Goal: Task Accomplishment & Management: Use online tool/utility

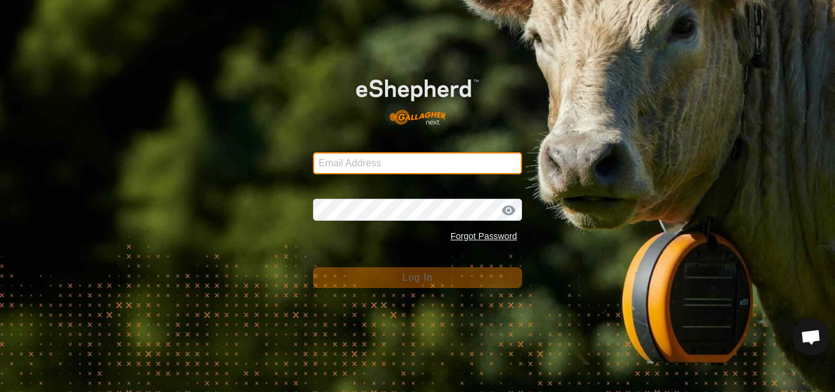
click at [393, 167] on input "Email Address" at bounding box center [417, 163] width 209 height 22
type input "pauls@farmside.co.nz"
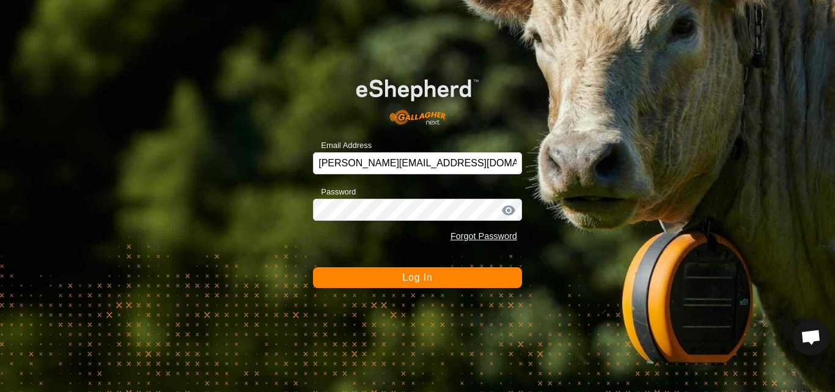
click at [407, 275] on span "Log In" at bounding box center [417, 277] width 30 height 10
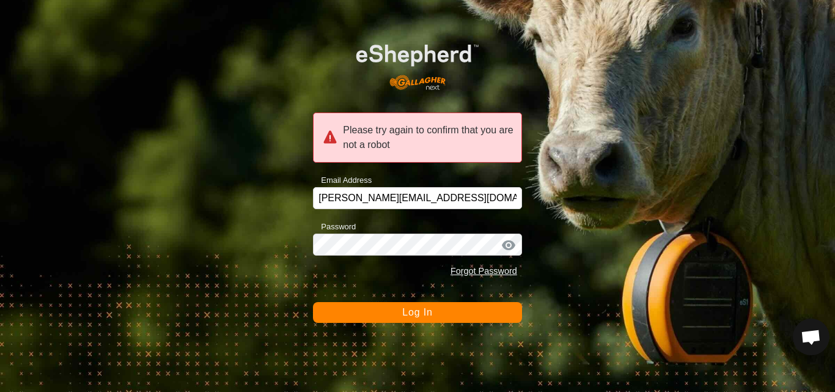
click at [411, 317] on span "Log In" at bounding box center [417, 312] width 30 height 10
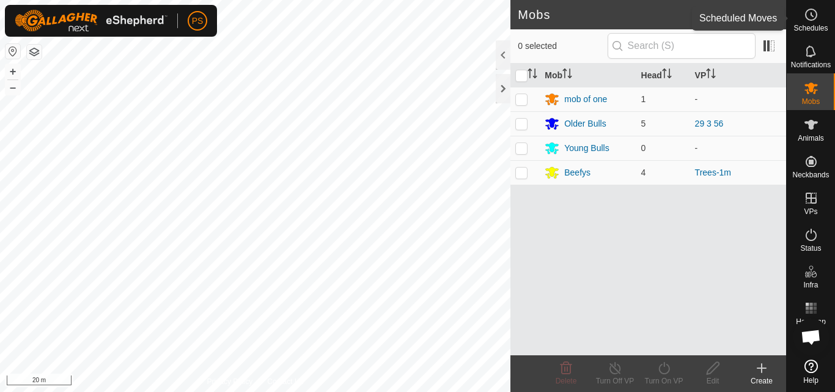
click at [811, 14] on icon at bounding box center [812, 15] width 2 height 4
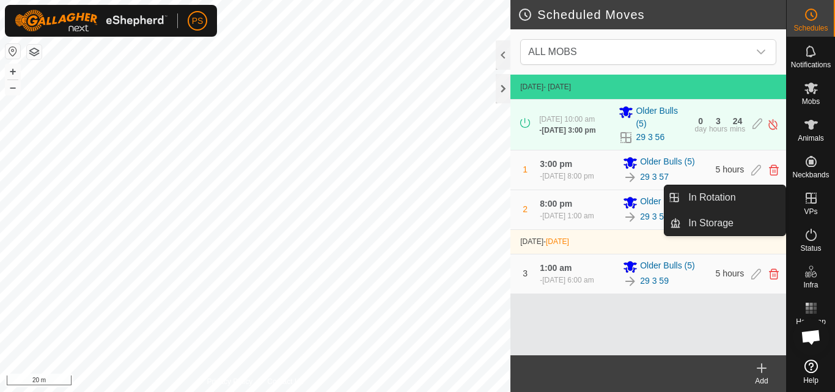
click at [815, 196] on icon at bounding box center [811, 198] width 15 height 15
click at [714, 197] on link "In Rotation" at bounding box center [733, 197] width 105 height 24
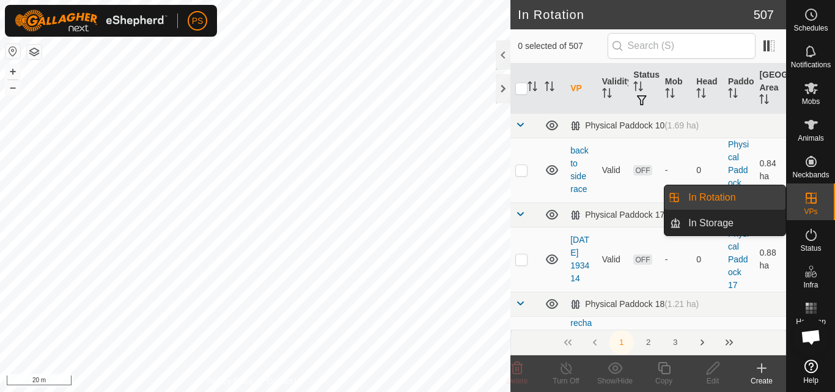
click at [721, 195] on link "In Rotation" at bounding box center [733, 197] width 105 height 24
click at [659, 44] on input "text" at bounding box center [681, 46] width 148 height 26
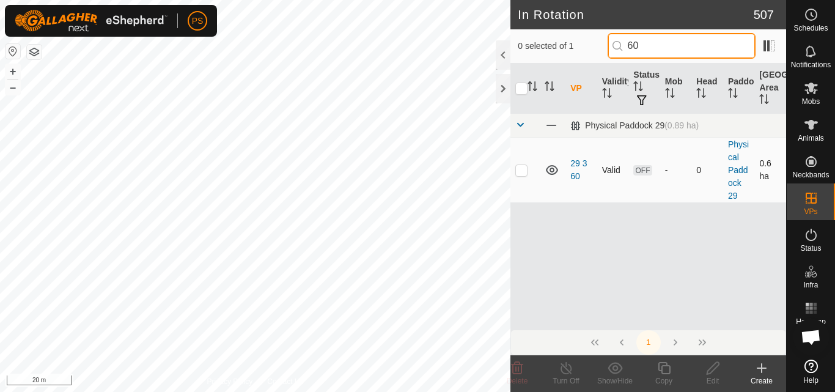
type input "60"
click at [521, 170] on p-checkbox at bounding box center [521, 170] width 12 height 10
checkbox input "true"
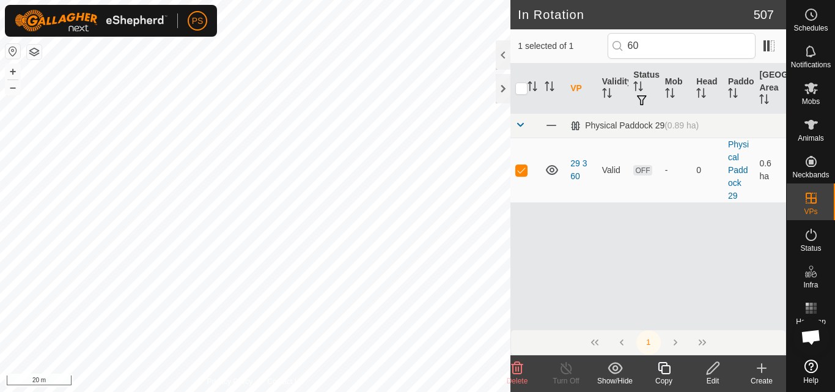
click at [714, 369] on icon at bounding box center [713, 368] width 12 height 12
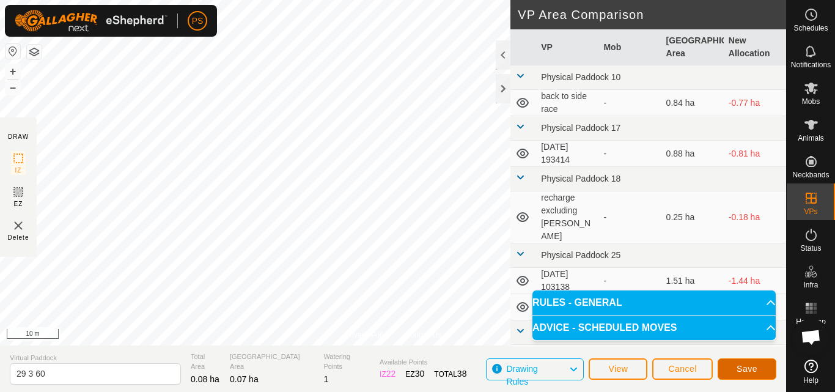
click at [747, 366] on span "Save" at bounding box center [746, 369] width 21 height 10
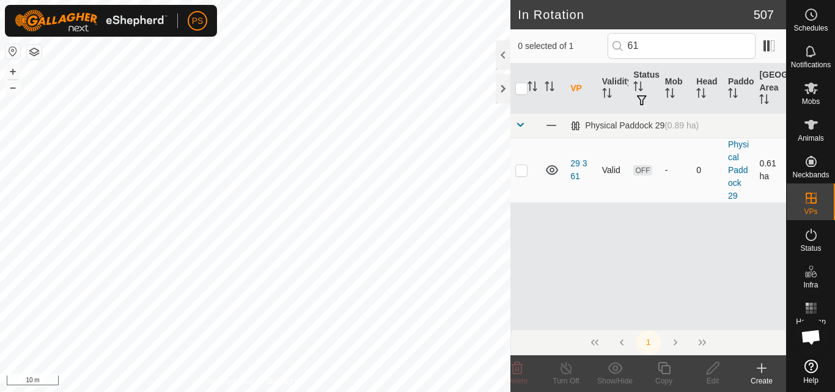
type input "61"
click at [524, 172] on p-checkbox at bounding box center [521, 170] width 12 height 10
checkbox input "true"
click at [712, 372] on icon at bounding box center [713, 368] width 12 height 12
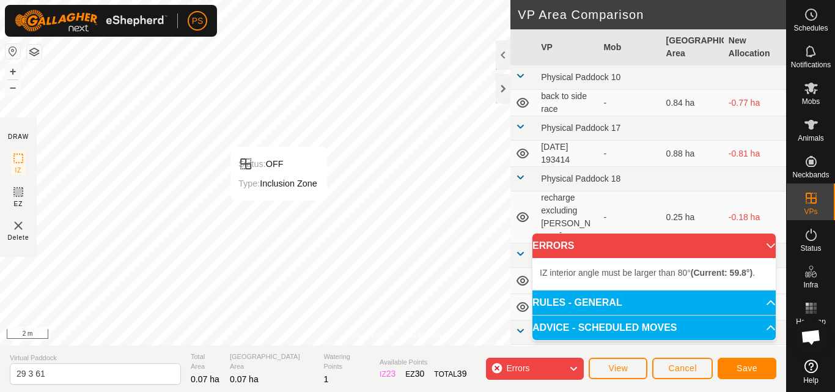
click at [279, 199] on div "Status: OFF Type: Inclusion Zone + – ⇧ i 2 m" at bounding box center [393, 172] width 786 height 345
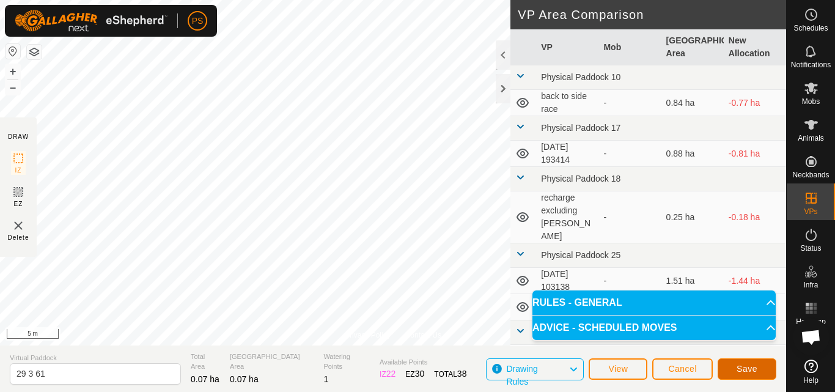
click at [749, 367] on span "Save" at bounding box center [746, 369] width 21 height 10
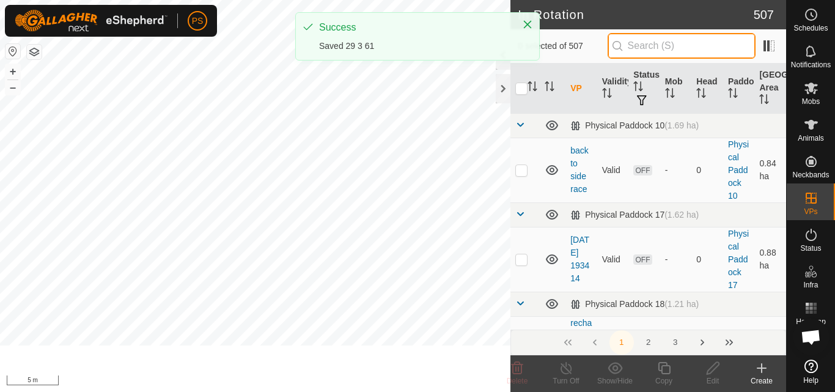
click at [652, 42] on input "text" at bounding box center [681, 46] width 148 height 26
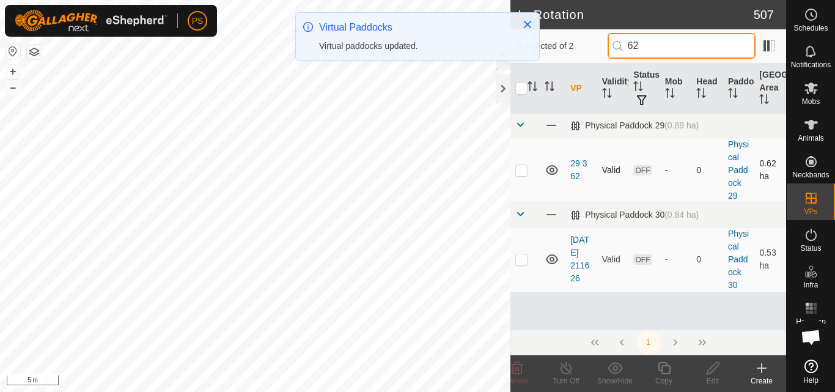
type input "62"
click at [521, 172] on p-checkbox at bounding box center [521, 170] width 12 height 10
checkbox input "true"
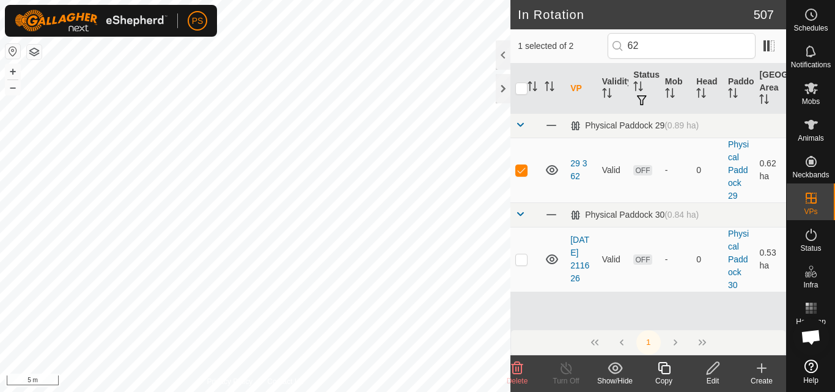
click at [711, 367] on icon at bounding box center [713, 368] width 12 height 12
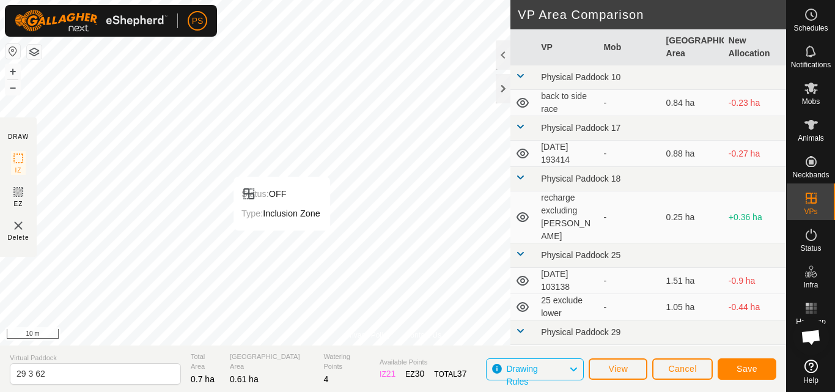
click at [285, 270] on div "Status: OFF Type: Inclusion Zone + – ⇧ i 10 m" at bounding box center [393, 172] width 786 height 345
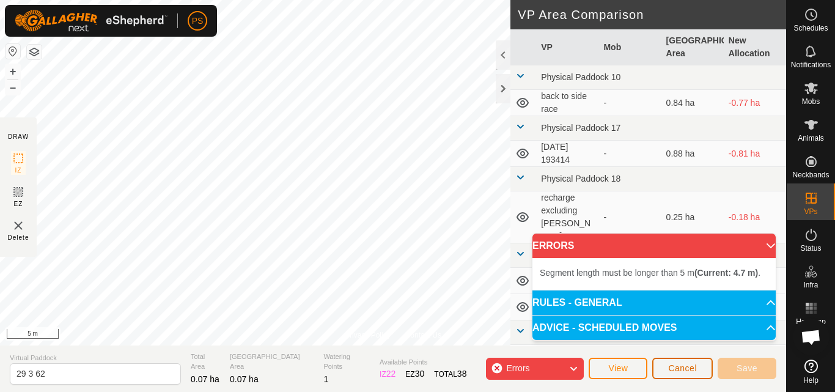
click at [691, 370] on span "Cancel" at bounding box center [682, 368] width 29 height 10
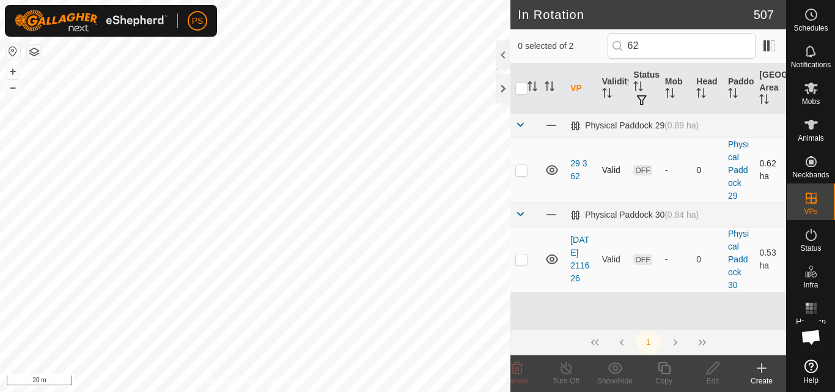
type input "62"
click at [518, 174] on p-checkbox at bounding box center [521, 170] width 12 height 10
checkbox input "true"
click at [714, 369] on icon at bounding box center [713, 368] width 12 height 12
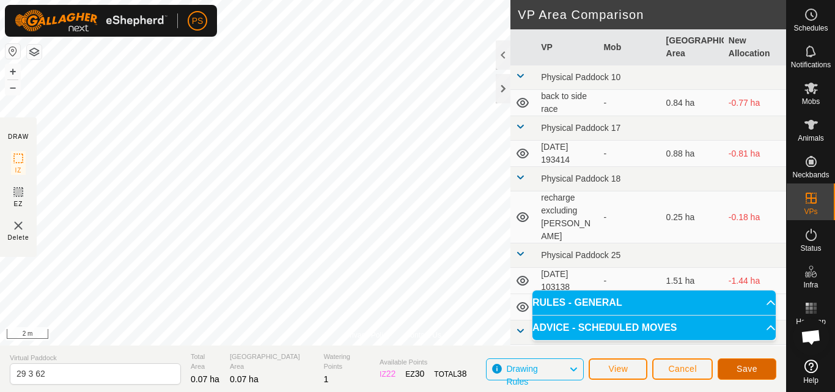
click at [752, 369] on span "Save" at bounding box center [746, 369] width 21 height 10
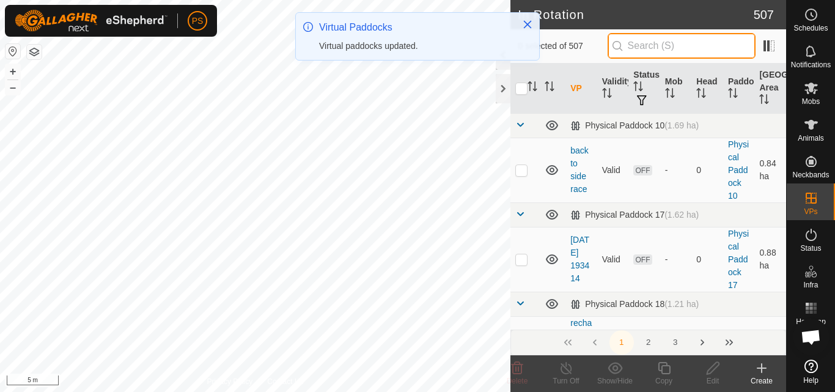
click at [658, 43] on input "text" at bounding box center [681, 46] width 148 height 26
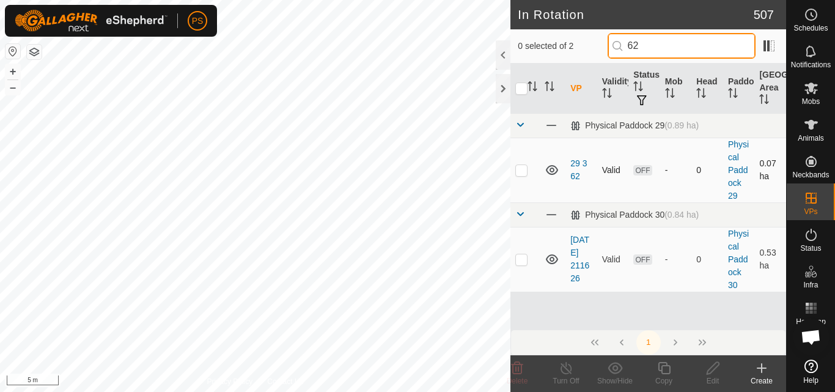
type input "62"
click at [523, 171] on p-checkbox at bounding box center [521, 170] width 12 height 10
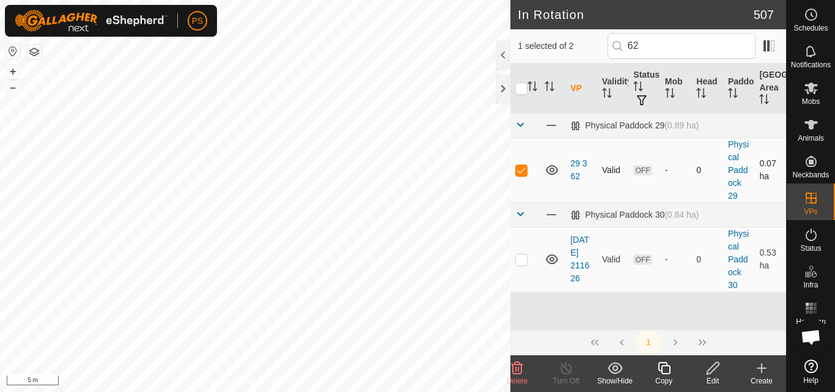
click at [523, 171] on p-checkbox at bounding box center [521, 170] width 12 height 10
checkbox input "false"
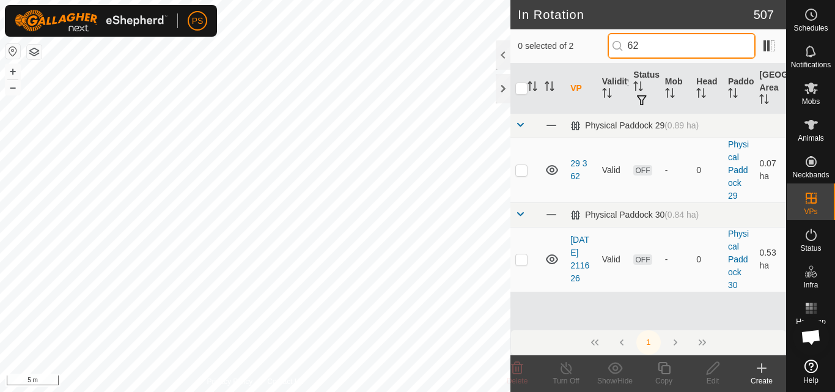
click at [663, 44] on input "62" at bounding box center [681, 46] width 148 height 26
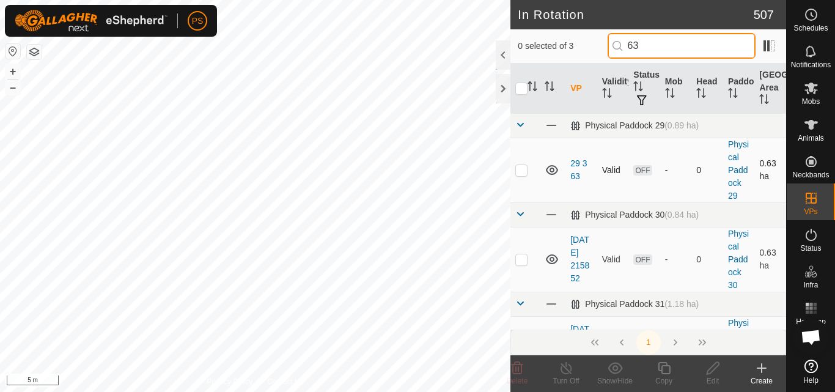
type input "63"
click at [521, 172] on p-checkbox at bounding box center [521, 170] width 12 height 10
checkbox input "true"
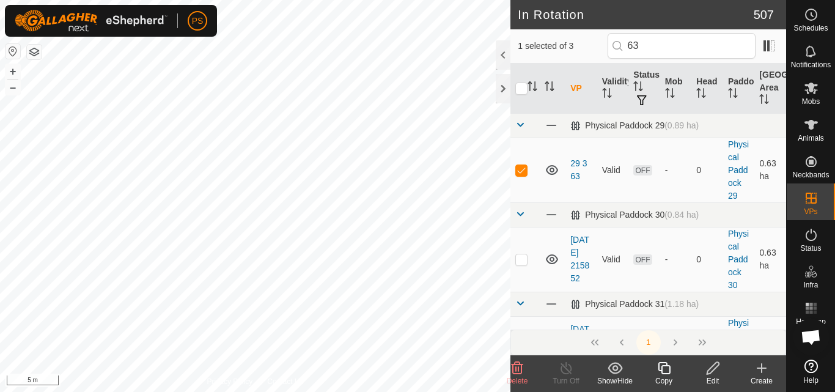
click at [714, 368] on icon at bounding box center [713, 368] width 12 height 12
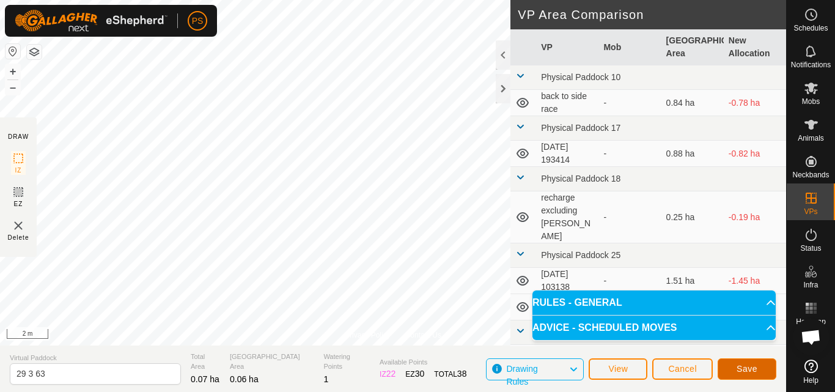
click at [751, 370] on span "Save" at bounding box center [746, 369] width 21 height 10
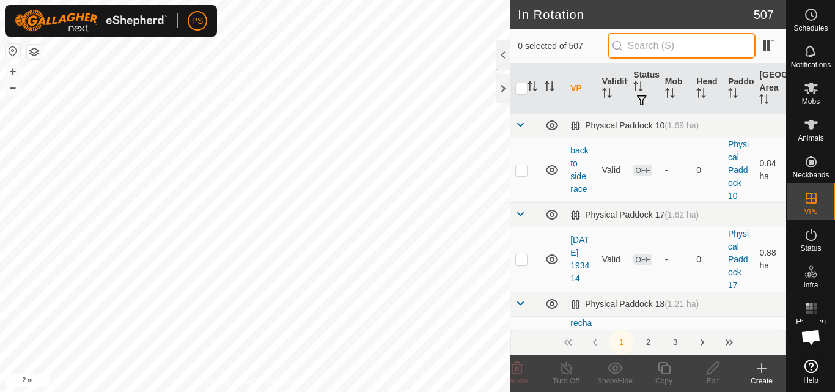
click at [655, 43] on input "text" at bounding box center [681, 46] width 148 height 26
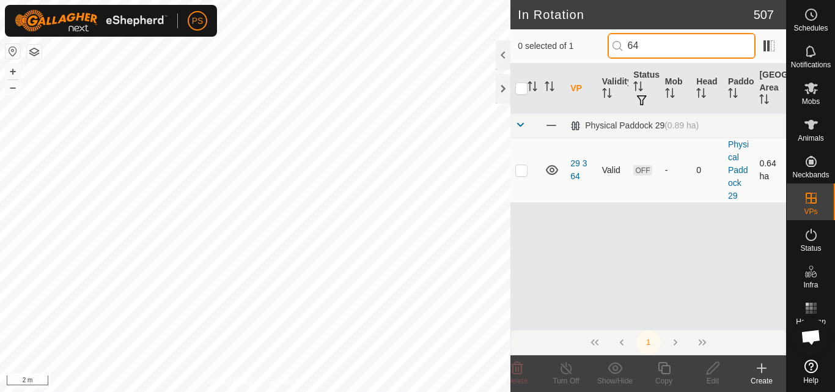
type input "64"
click at [522, 171] on p-checkbox at bounding box center [521, 170] width 12 height 10
checkbox input "true"
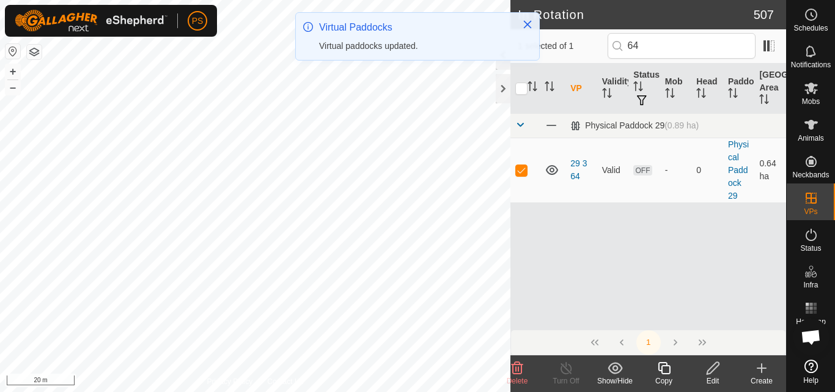
click at [713, 369] on icon at bounding box center [712, 368] width 15 height 15
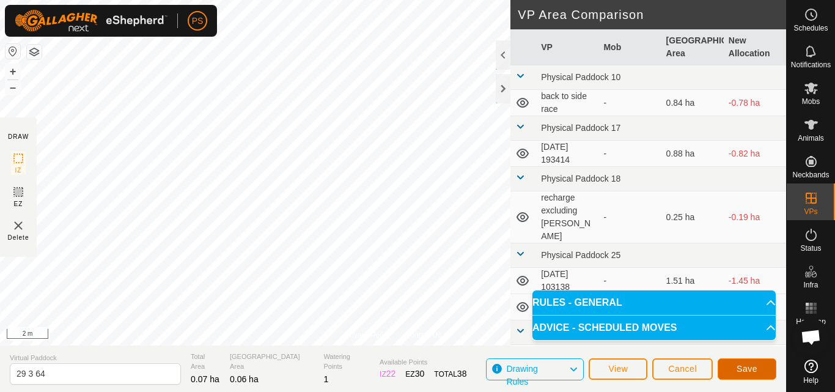
click at [752, 365] on span "Save" at bounding box center [746, 369] width 21 height 10
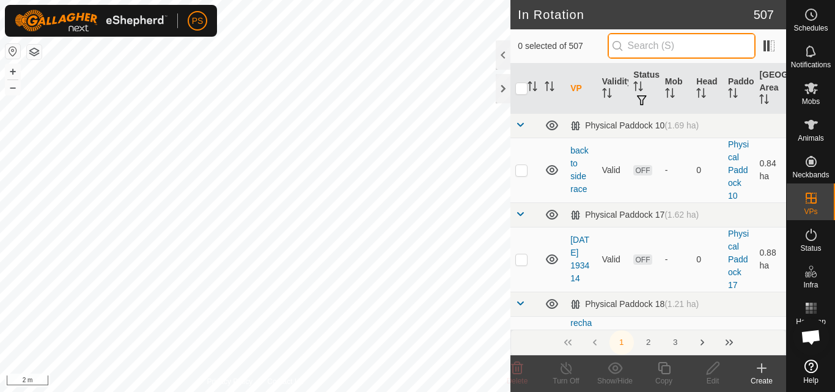
click at [655, 37] on input "text" at bounding box center [681, 46] width 148 height 26
type input "63"
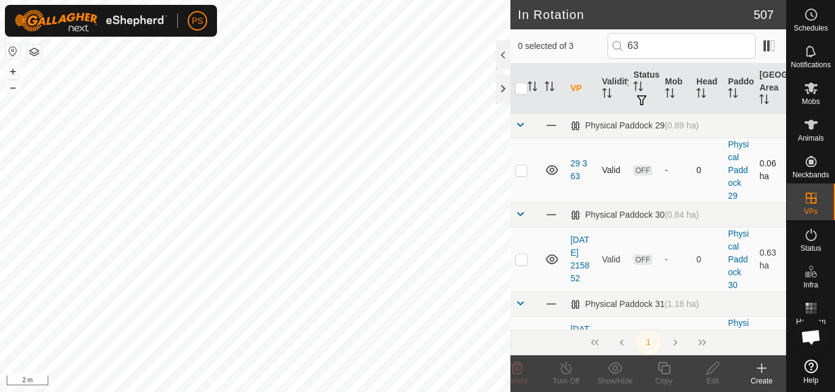
click at [521, 171] on p-checkbox at bounding box center [521, 170] width 12 height 10
click at [522, 169] on p-checkbox at bounding box center [521, 170] width 12 height 10
checkbox input "false"
click at [666, 43] on input "63" at bounding box center [681, 46] width 148 height 26
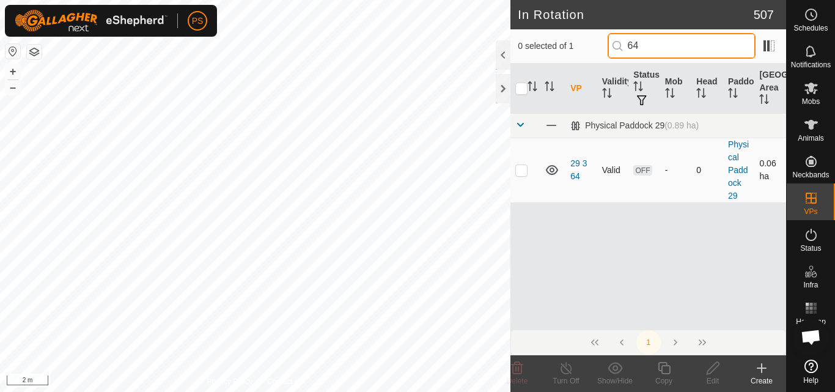
type input "64"
click at [520, 171] on p-checkbox at bounding box center [521, 170] width 12 height 10
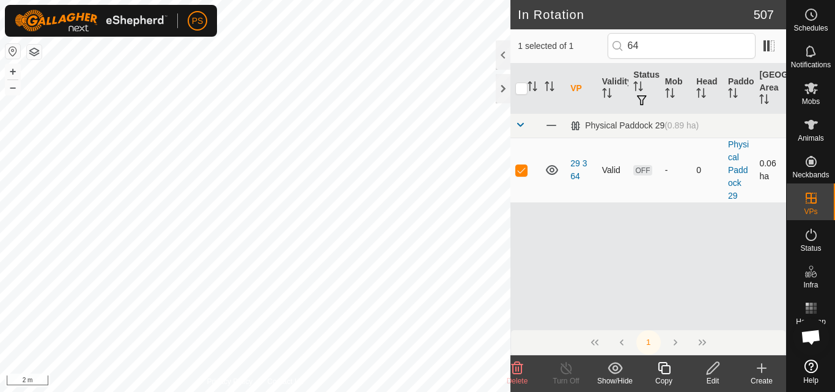
click at [523, 168] on p-checkbox at bounding box center [521, 170] width 12 height 10
checkbox input "false"
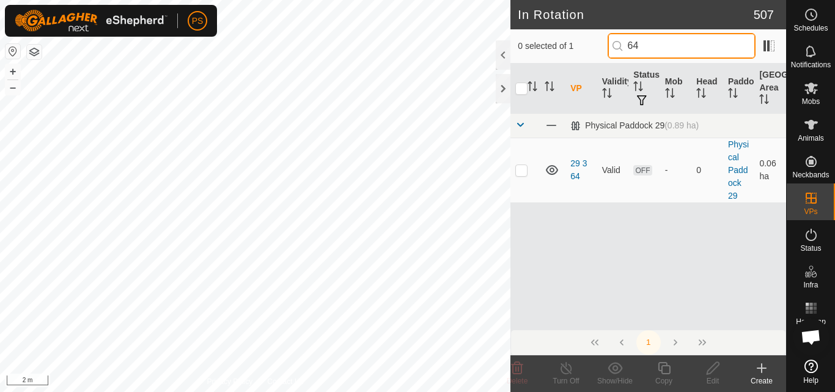
click at [662, 43] on input "64" at bounding box center [681, 46] width 148 height 26
type input "65"
click at [520, 171] on p-checkbox at bounding box center [521, 170] width 12 height 10
checkbox input "true"
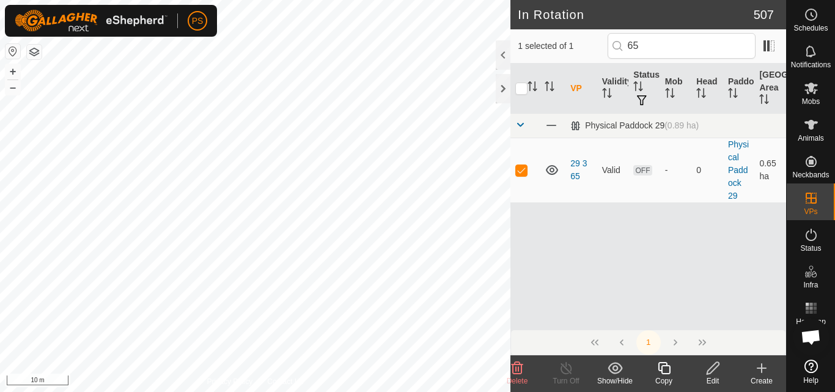
click at [710, 368] on icon at bounding box center [713, 368] width 12 height 12
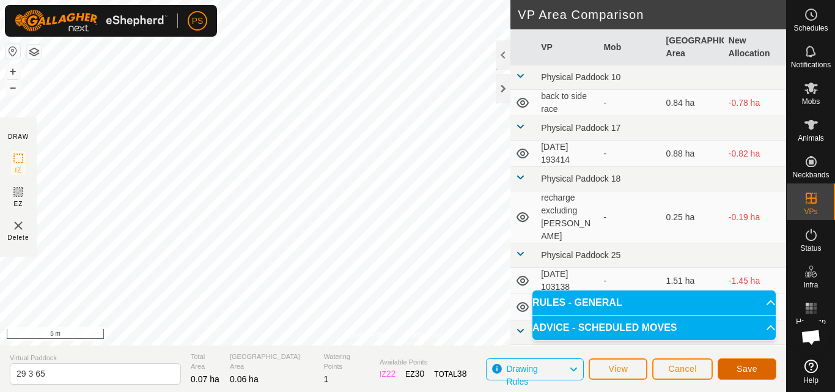
click at [752, 367] on span "Save" at bounding box center [746, 369] width 21 height 10
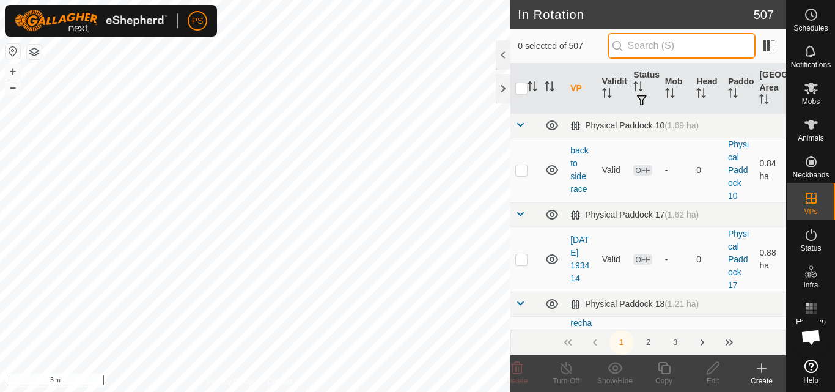
click at [648, 48] on input "text" at bounding box center [681, 46] width 148 height 26
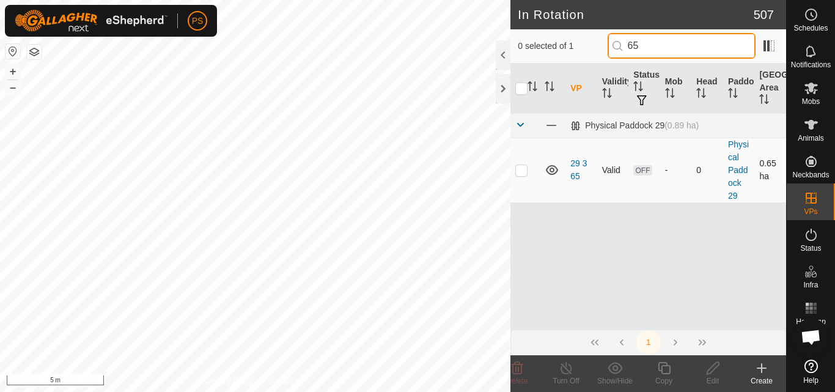
type input "65"
click at [523, 172] on p-checkbox at bounding box center [521, 170] width 12 height 10
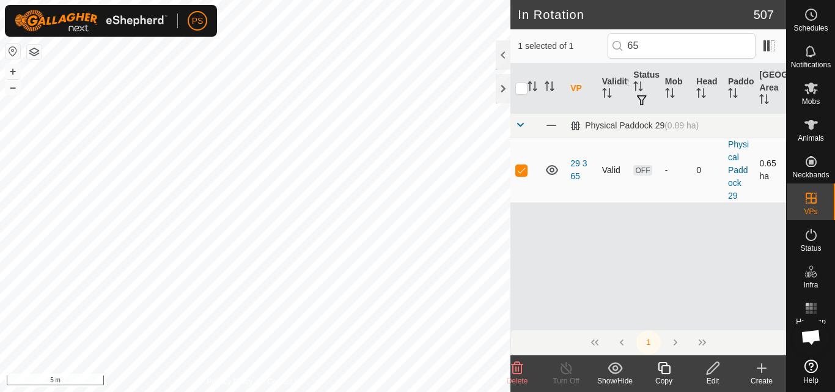
click at [523, 172] on p-checkbox at bounding box center [521, 170] width 12 height 10
checkbox input "false"
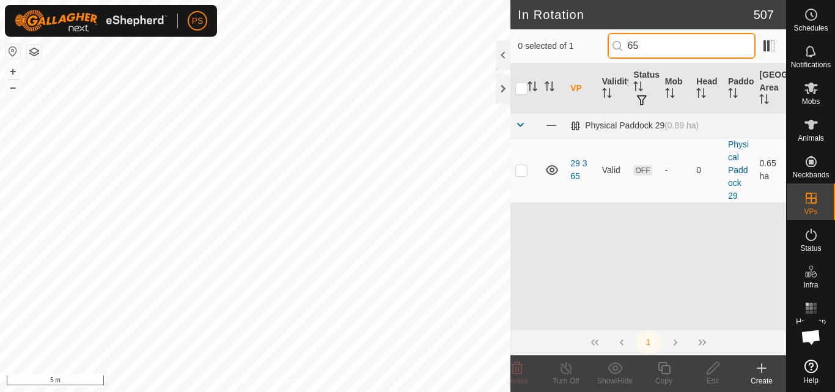
click at [657, 43] on input "65" at bounding box center [681, 46] width 148 height 26
type input "66"
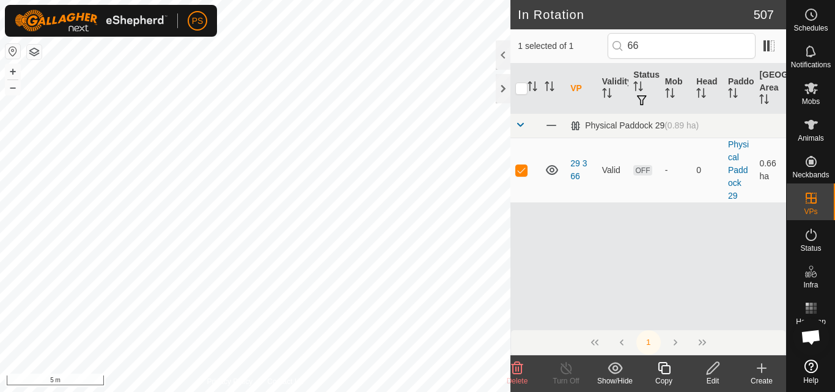
click at [715, 370] on icon at bounding box center [712, 368] width 15 height 15
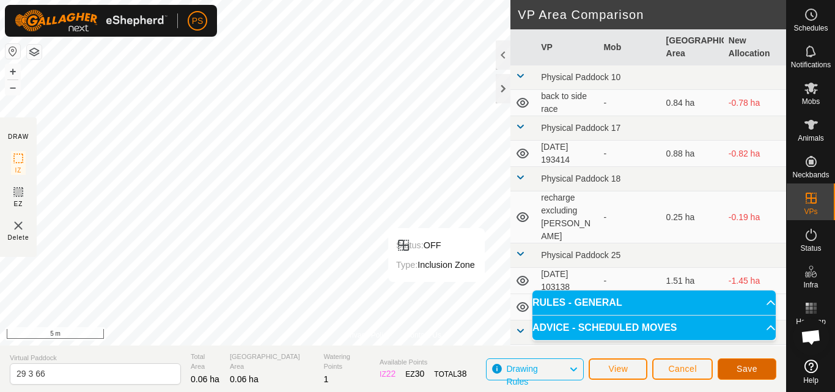
click at [751, 367] on span "Save" at bounding box center [746, 369] width 21 height 10
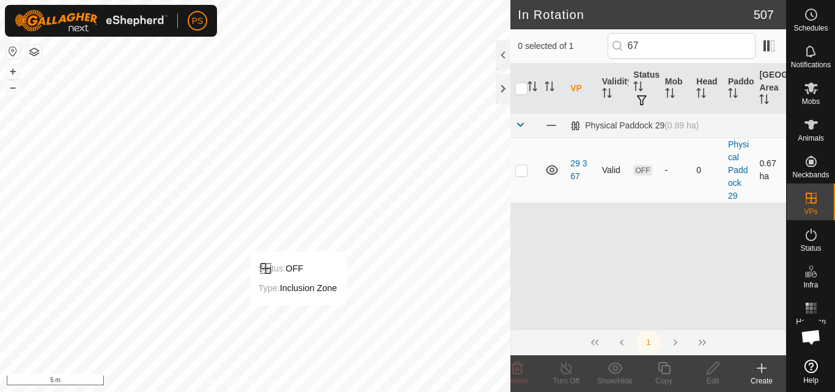
type input "67"
click at [521, 171] on p-checkbox at bounding box center [521, 170] width 12 height 10
checkbox input "true"
click at [712, 368] on icon at bounding box center [712, 368] width 15 height 15
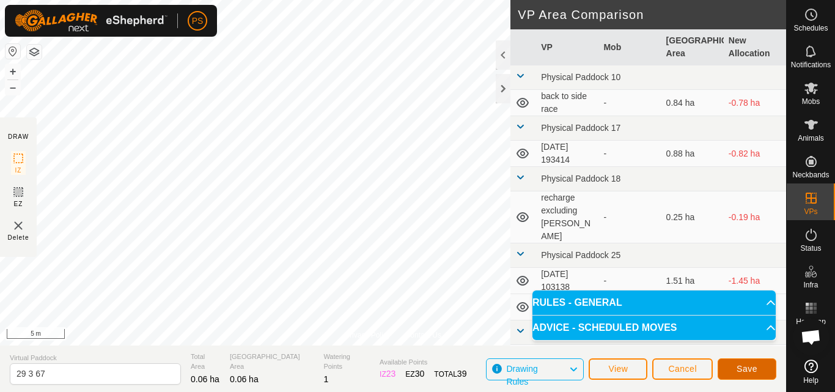
click at [749, 369] on span "Save" at bounding box center [746, 369] width 21 height 10
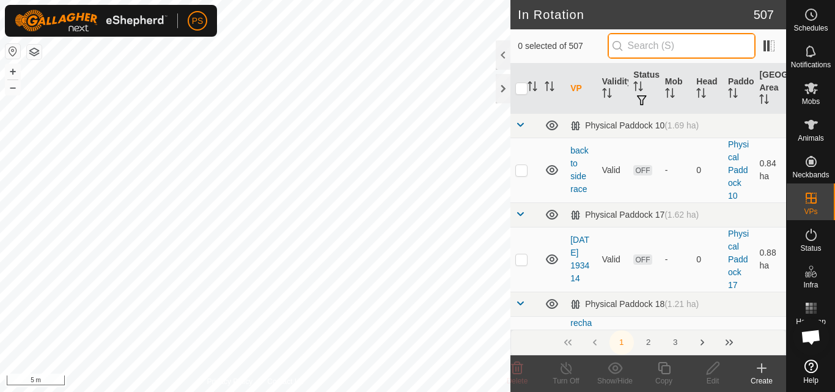
click at [659, 45] on input "text" at bounding box center [681, 46] width 148 height 26
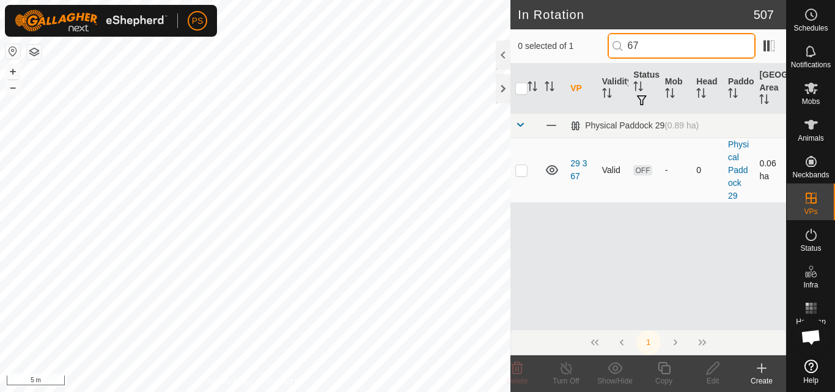
type input "67"
click at [522, 172] on p-checkbox at bounding box center [521, 170] width 12 height 10
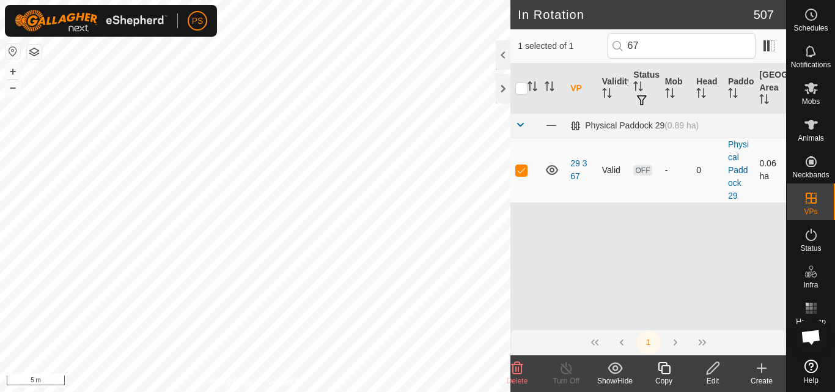
click at [522, 172] on p-checkbox at bounding box center [521, 170] width 12 height 10
checkbox input "false"
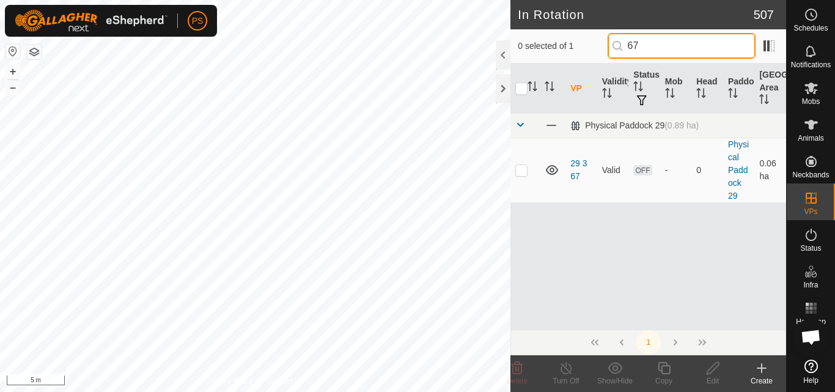
click at [653, 47] on input "67" at bounding box center [681, 46] width 148 height 26
type input "68"
click at [520, 172] on p-checkbox at bounding box center [521, 170] width 12 height 10
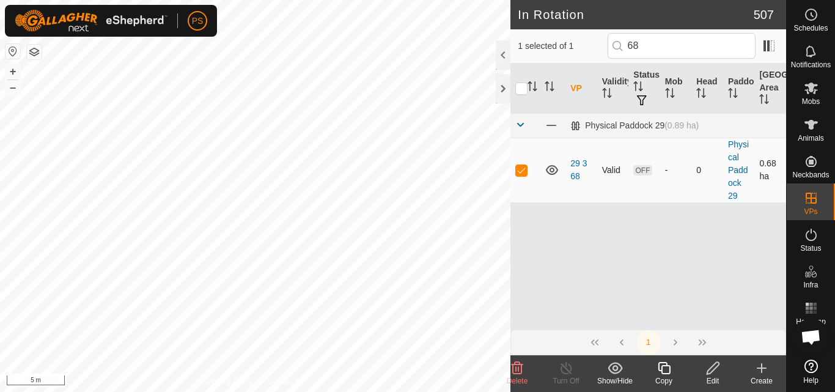
checkbox input "true"
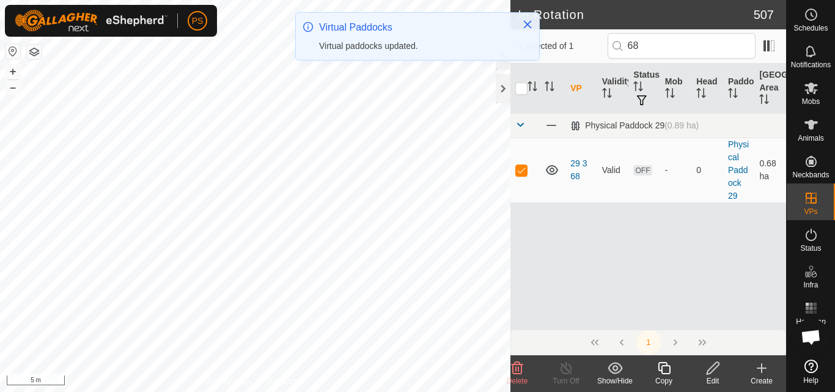
click at [711, 371] on icon at bounding box center [712, 368] width 15 height 15
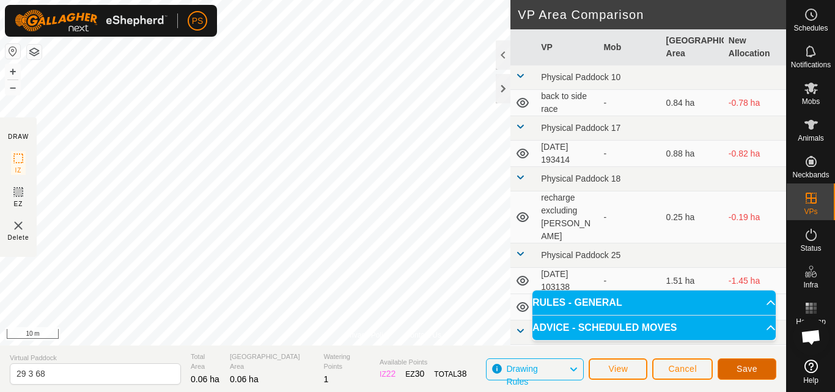
click at [749, 368] on span "Save" at bounding box center [746, 369] width 21 height 10
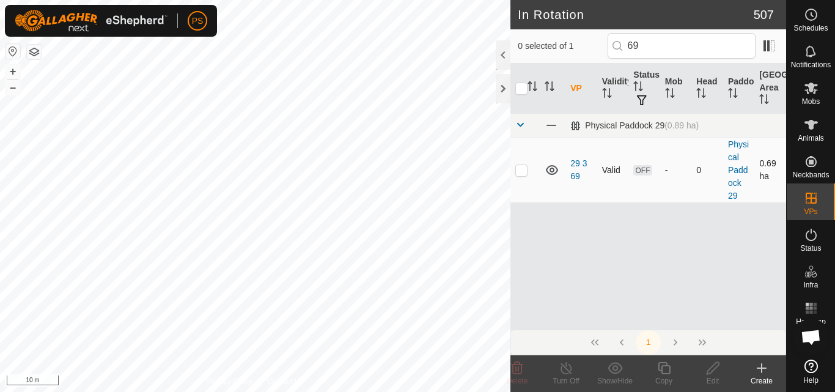
type input "69"
click at [521, 171] on p-checkbox at bounding box center [521, 170] width 12 height 10
checkbox input "true"
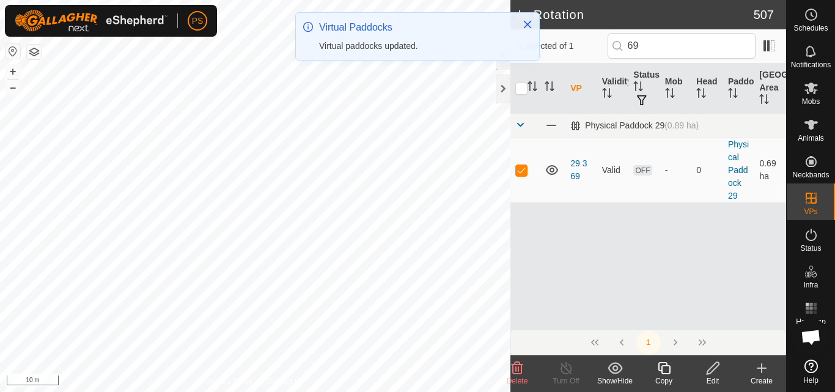
click at [710, 370] on icon at bounding box center [712, 368] width 15 height 15
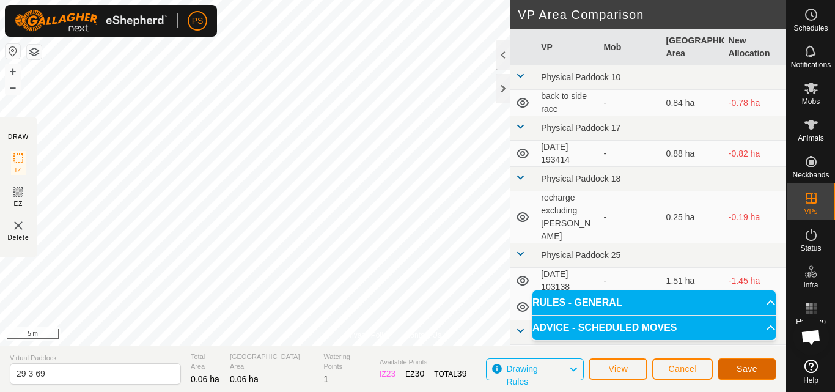
click at [749, 369] on span "Save" at bounding box center [746, 369] width 21 height 10
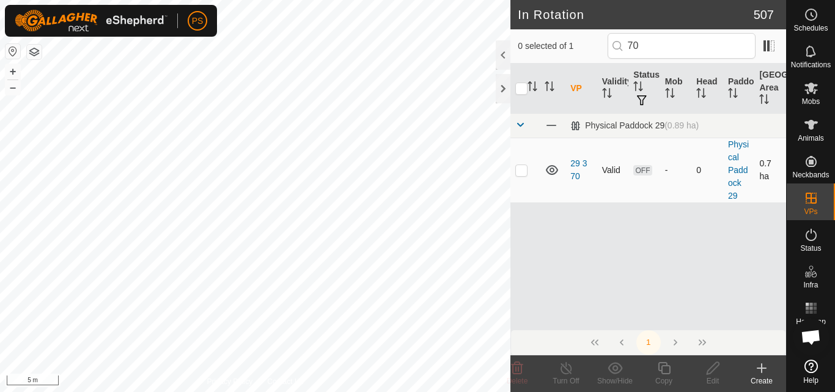
type input "70"
click at [522, 171] on p-checkbox at bounding box center [521, 170] width 12 height 10
checkbox input "true"
click at [712, 369] on icon at bounding box center [712, 368] width 15 height 15
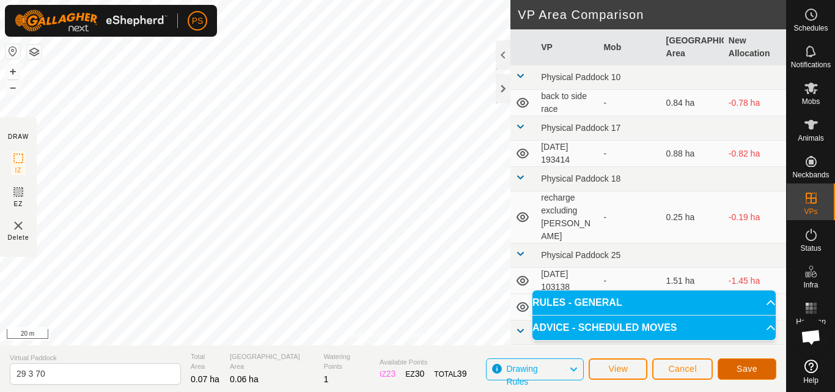
click at [746, 369] on span "Save" at bounding box center [746, 369] width 21 height 10
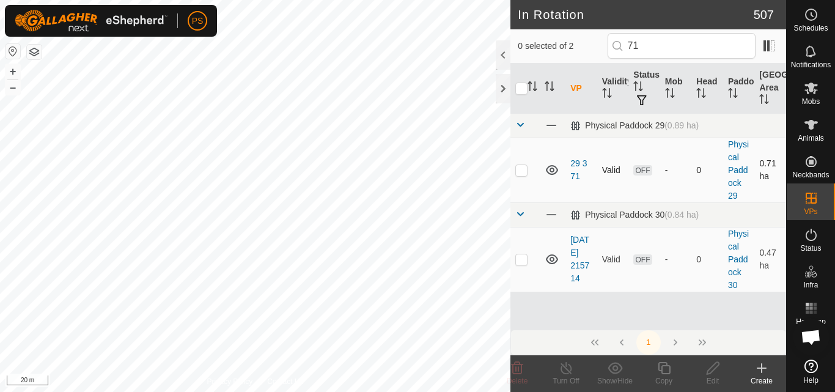
type input "71"
click at [521, 169] on p-checkbox at bounding box center [521, 170] width 12 height 10
checkbox input "true"
click at [714, 368] on icon at bounding box center [712, 368] width 15 height 15
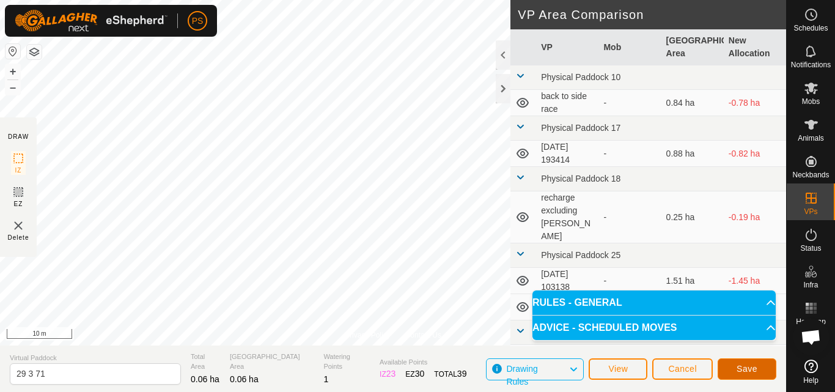
click at [751, 364] on span "Save" at bounding box center [746, 369] width 21 height 10
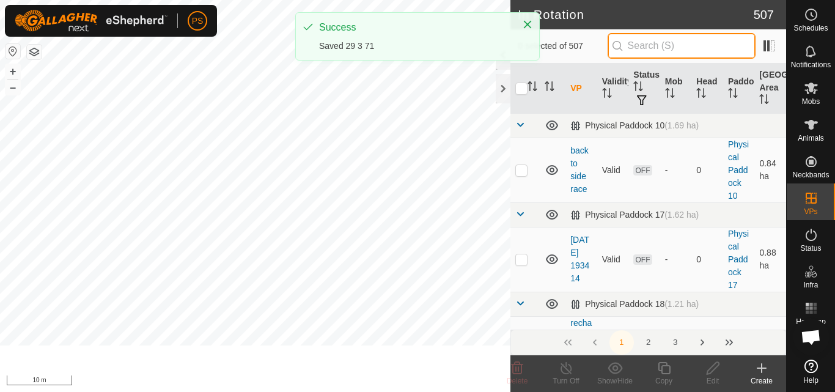
click at [659, 46] on input "text" at bounding box center [681, 46] width 148 height 26
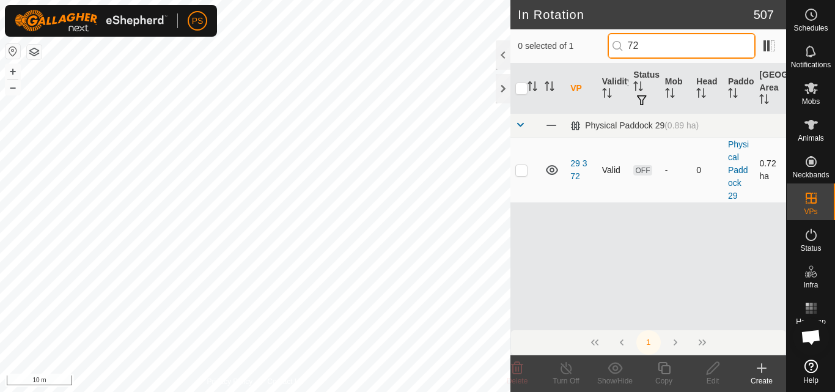
type input "72"
click at [523, 171] on p-checkbox at bounding box center [521, 170] width 12 height 10
checkbox input "true"
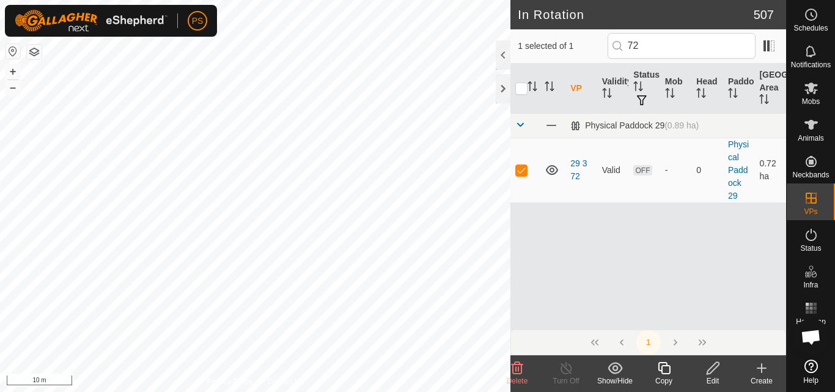
click at [713, 371] on icon at bounding box center [712, 368] width 15 height 15
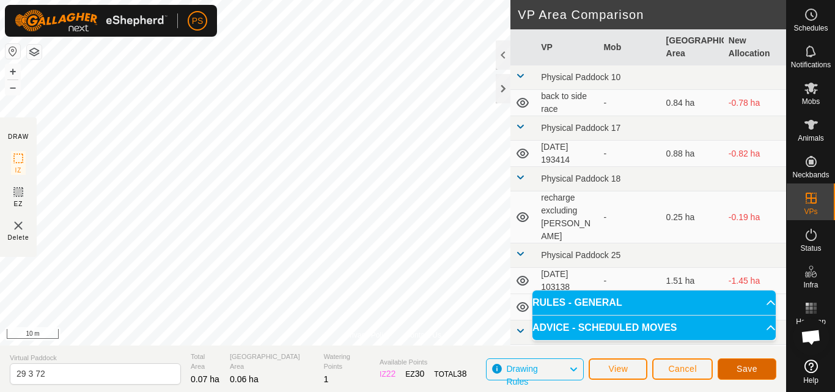
click at [744, 367] on span "Save" at bounding box center [746, 369] width 21 height 10
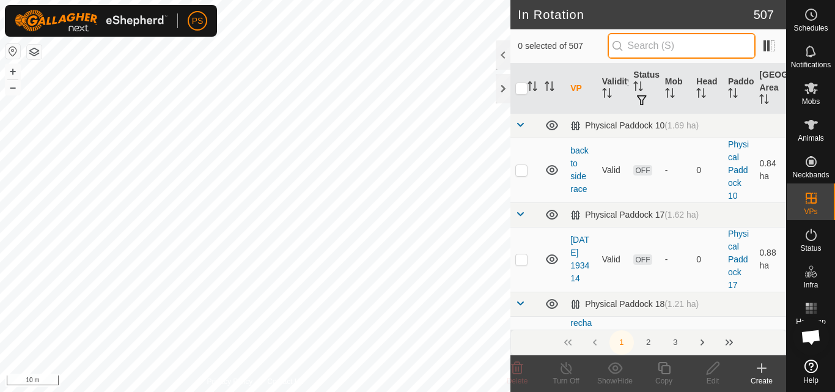
click at [647, 47] on input "text" at bounding box center [681, 46] width 148 height 26
type input "73"
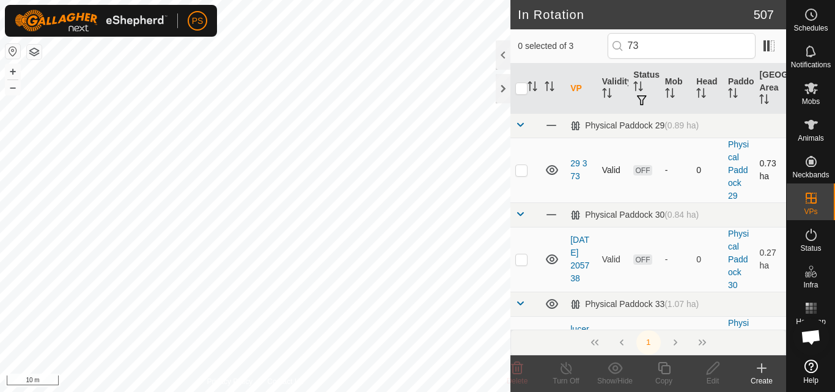
click at [520, 172] on p-checkbox at bounding box center [521, 170] width 12 height 10
checkbox input "true"
click at [714, 368] on icon at bounding box center [712, 368] width 15 height 15
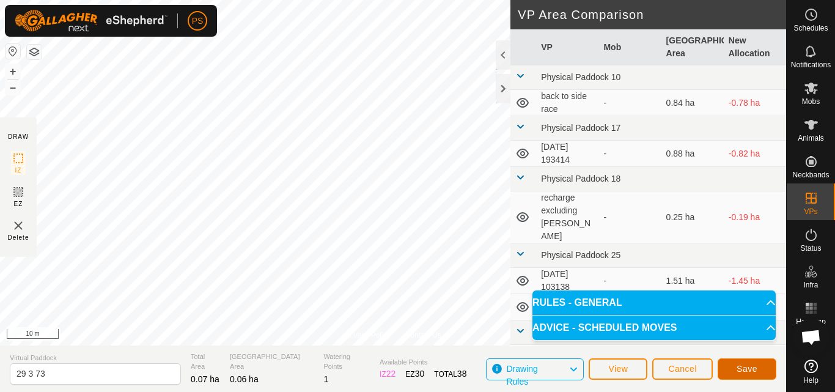
click at [752, 369] on span "Save" at bounding box center [746, 369] width 21 height 10
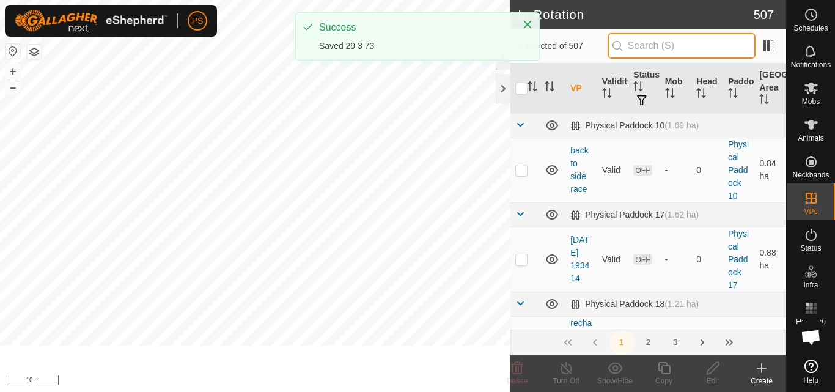
click at [655, 46] on input "text" at bounding box center [681, 46] width 148 height 26
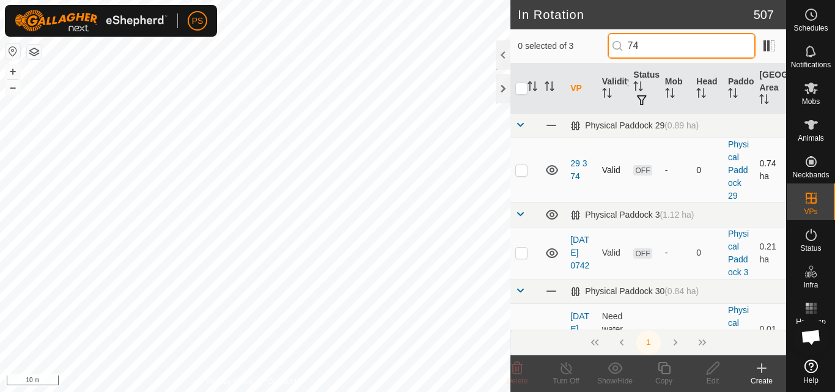
type input "74"
click at [523, 172] on p-checkbox at bounding box center [521, 170] width 12 height 10
checkbox input "true"
click at [650, 40] on input "74" at bounding box center [681, 46] width 148 height 26
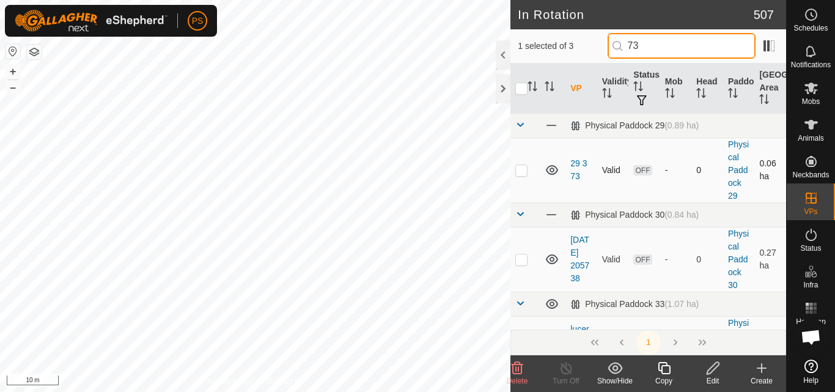
type input "73"
click at [521, 171] on p-checkbox at bounding box center [521, 170] width 12 height 10
checkbox input "false"
click at [665, 41] on input "73" at bounding box center [681, 46] width 148 height 26
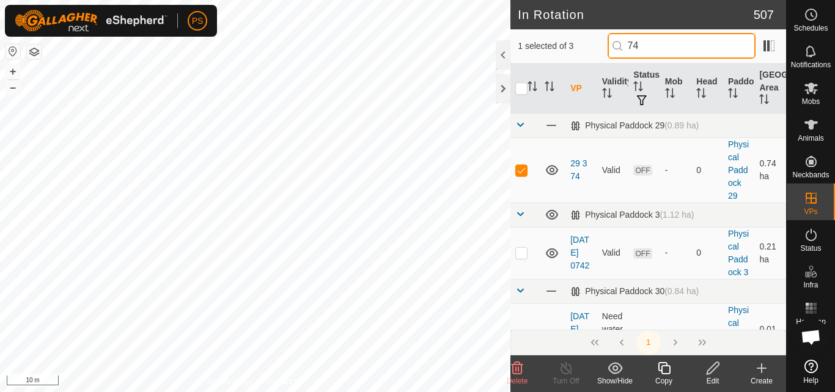
type input "74"
click at [711, 370] on icon at bounding box center [712, 368] width 15 height 15
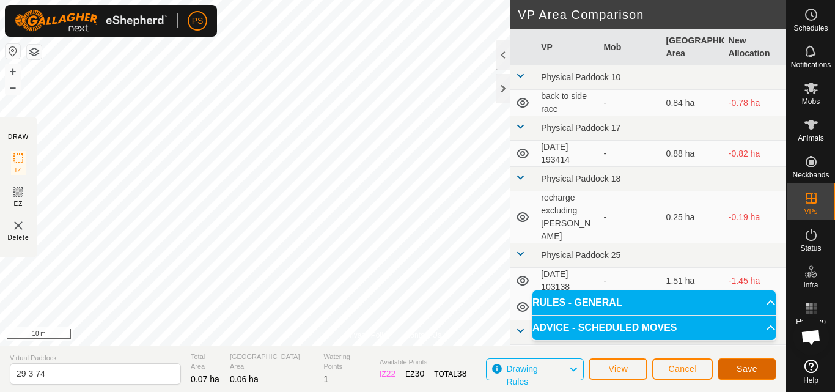
click at [743, 370] on span "Save" at bounding box center [746, 369] width 21 height 10
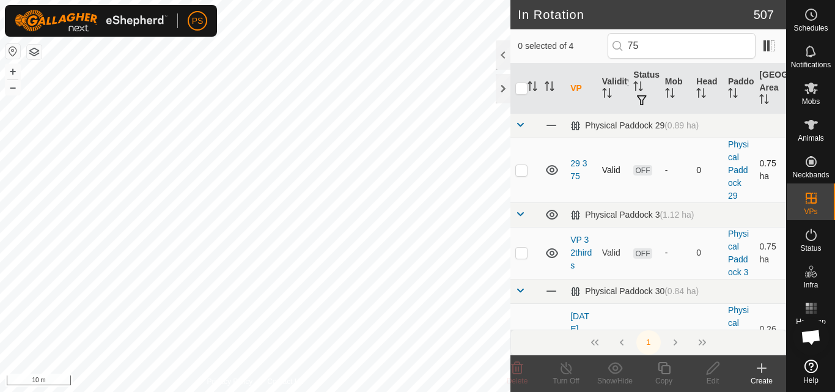
type input "75"
click at [521, 172] on p-checkbox at bounding box center [521, 170] width 12 height 10
checkbox input "true"
click at [711, 370] on icon at bounding box center [712, 368] width 15 height 15
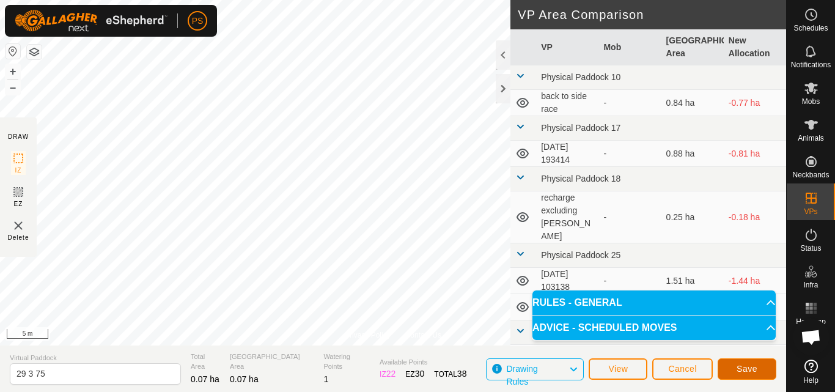
click at [745, 369] on span "Save" at bounding box center [746, 369] width 21 height 10
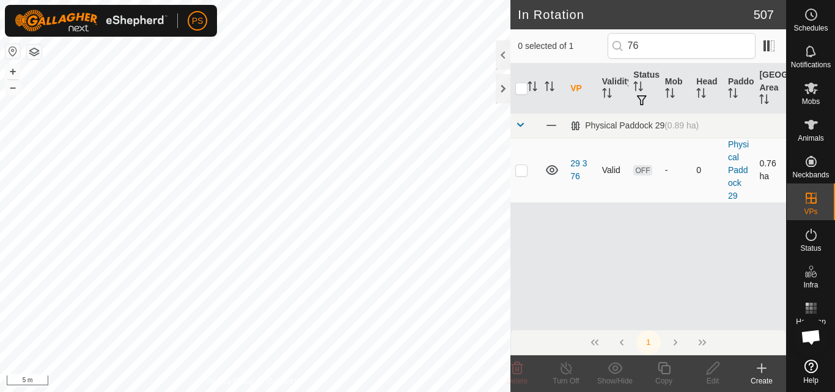
type input "76"
click at [521, 171] on p-checkbox at bounding box center [521, 170] width 12 height 10
checkbox input "true"
click at [710, 367] on icon at bounding box center [712, 368] width 15 height 15
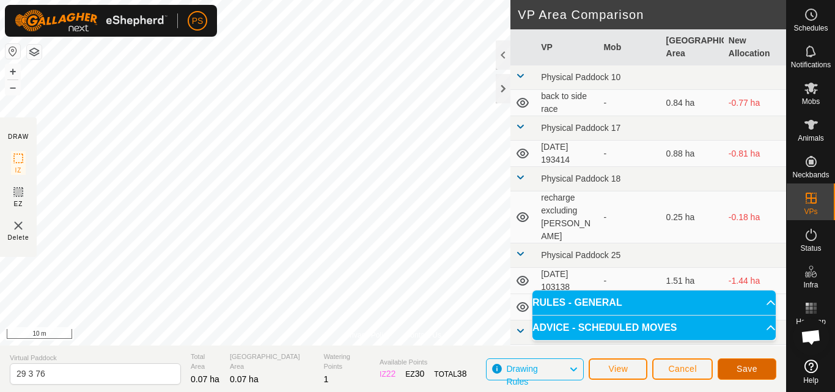
click at [751, 369] on span "Save" at bounding box center [746, 369] width 21 height 10
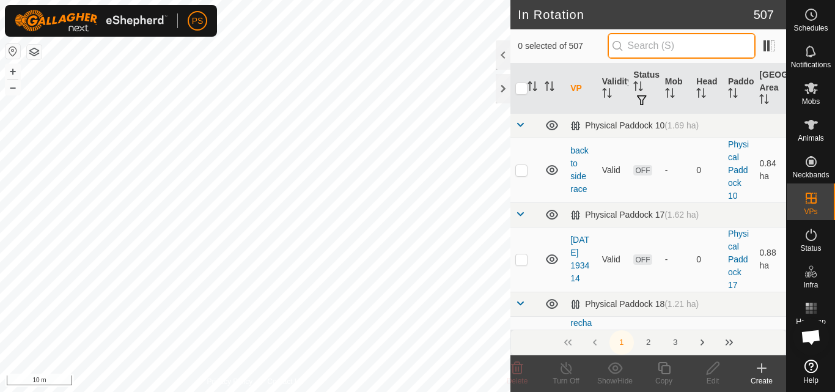
click at [657, 46] on input "text" at bounding box center [681, 46] width 148 height 26
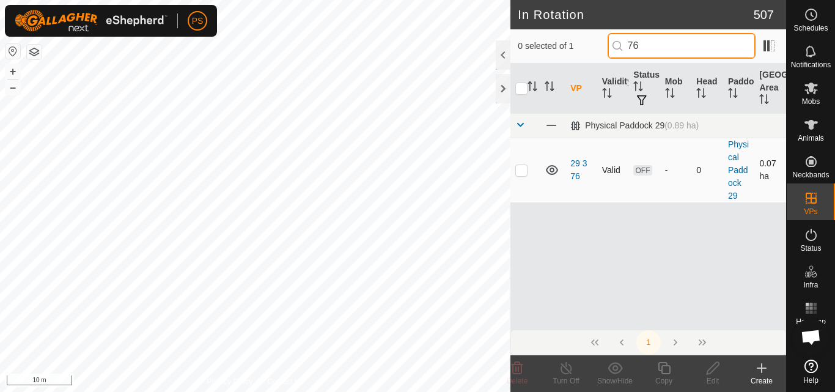
type input "76"
click at [518, 172] on p-checkbox at bounding box center [521, 170] width 12 height 10
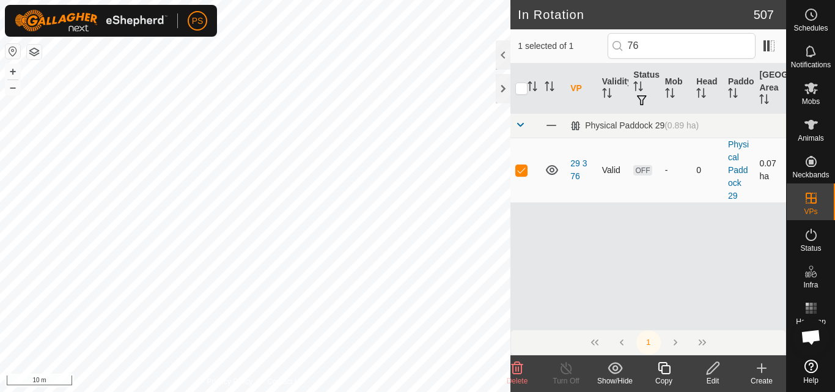
click at [524, 171] on p-checkbox at bounding box center [521, 170] width 12 height 10
checkbox input "false"
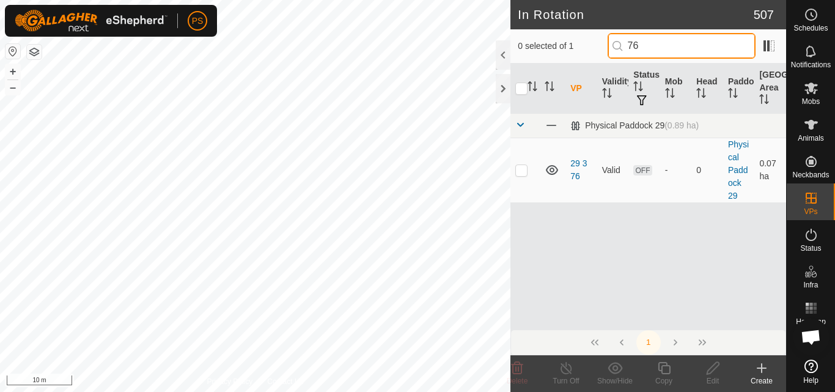
click at [658, 44] on input "76" at bounding box center [681, 46] width 148 height 26
type input "77"
click at [524, 172] on p-checkbox at bounding box center [521, 170] width 12 height 10
checkbox input "true"
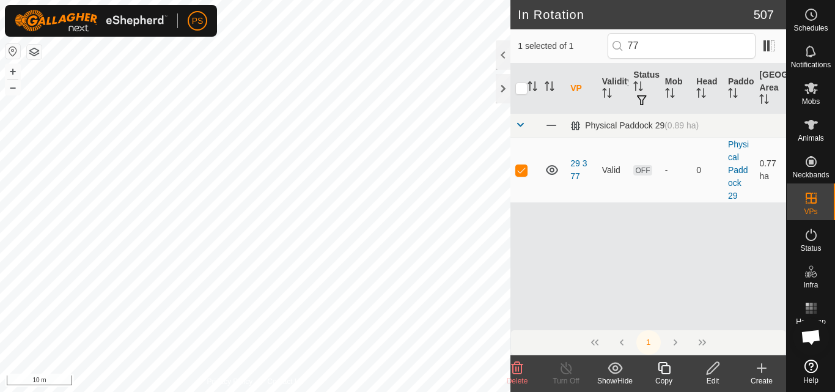
click at [711, 368] on icon at bounding box center [713, 368] width 12 height 12
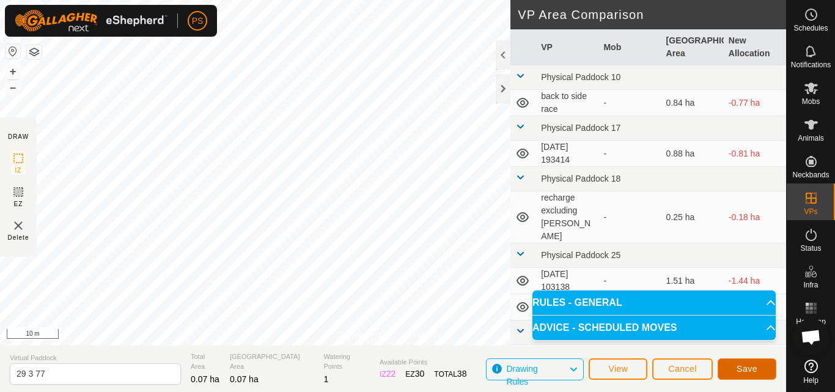
click at [748, 367] on span "Save" at bounding box center [746, 369] width 21 height 10
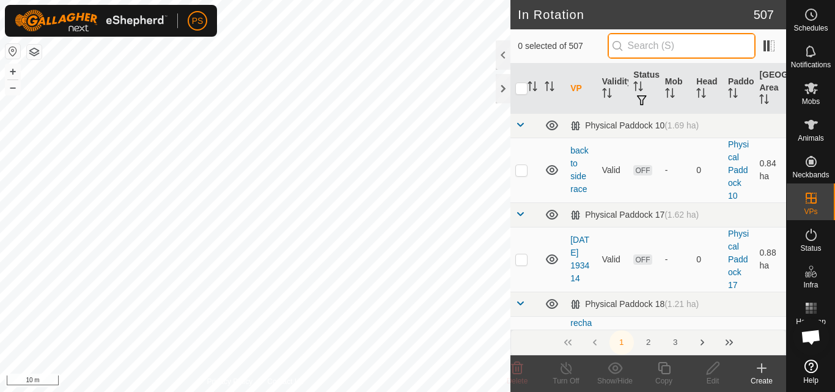
click at [655, 39] on input "text" at bounding box center [681, 46] width 148 height 26
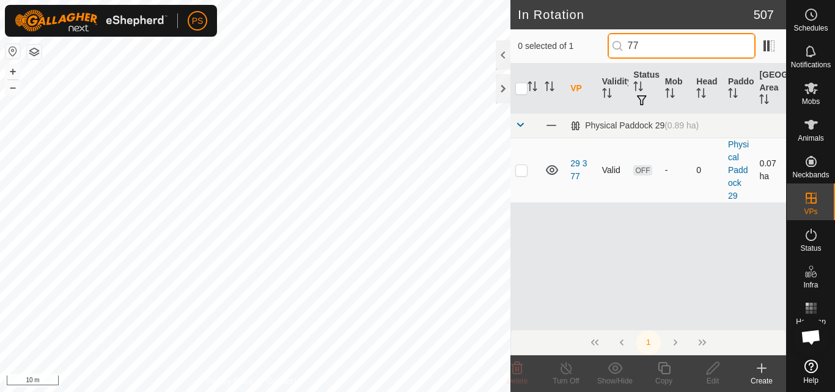
type input "77"
click at [521, 169] on p-checkbox at bounding box center [521, 170] width 12 height 10
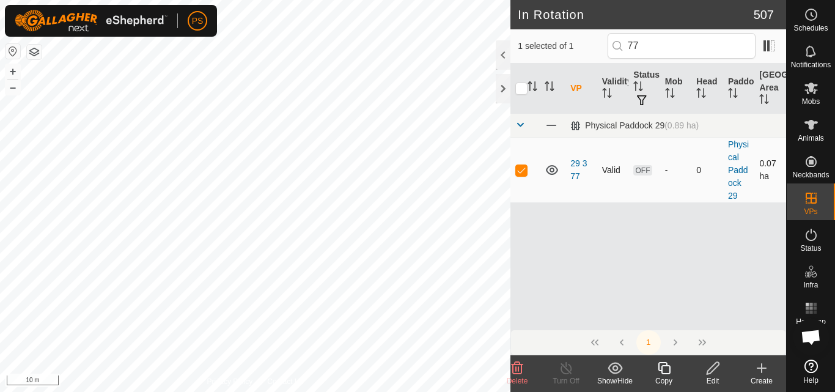
click at [521, 169] on p-checkbox at bounding box center [521, 170] width 12 height 10
checkbox input "false"
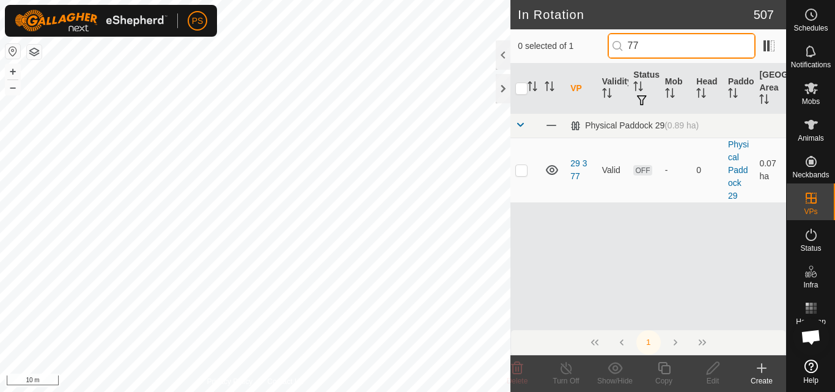
click at [659, 45] on input "77" at bounding box center [681, 46] width 148 height 26
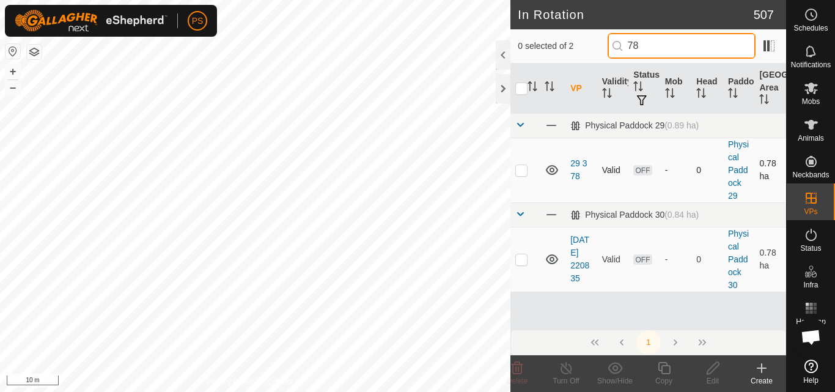
type input "78"
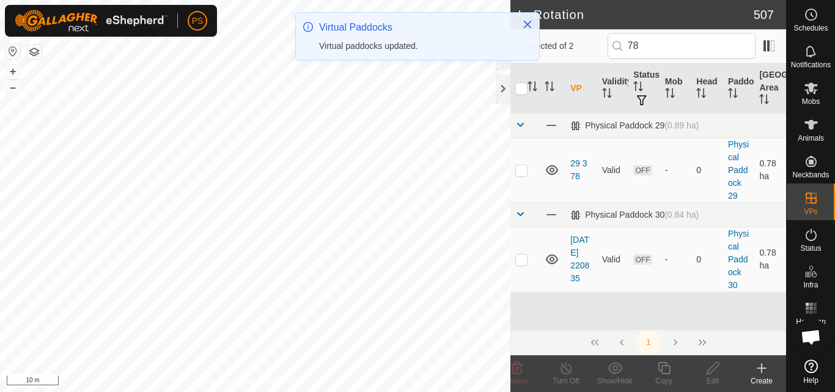
click at [520, 170] on p-checkbox at bounding box center [521, 170] width 12 height 10
checkbox input "true"
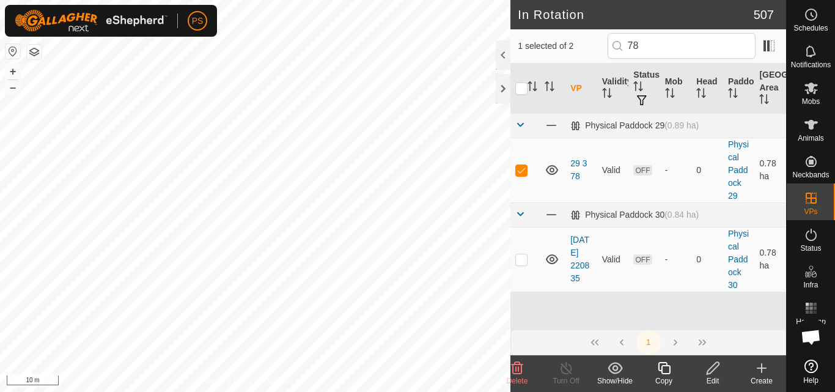
click at [714, 369] on icon at bounding box center [713, 368] width 12 height 12
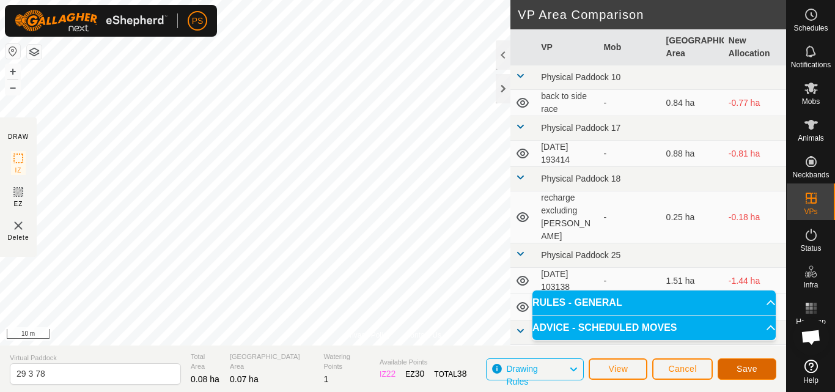
click at [749, 366] on span "Save" at bounding box center [746, 369] width 21 height 10
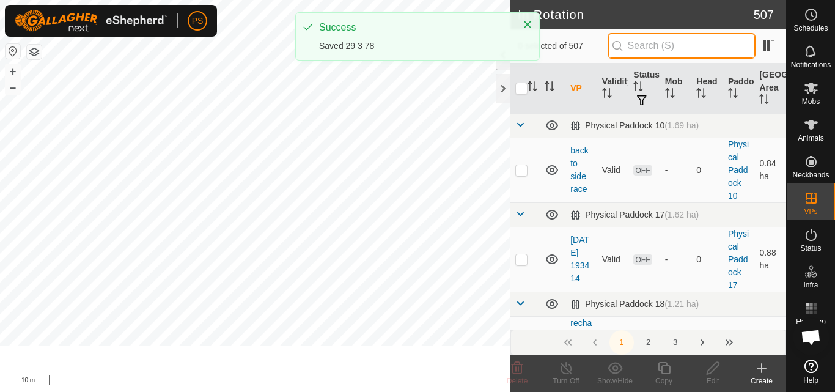
click at [658, 46] on input "text" at bounding box center [681, 46] width 148 height 26
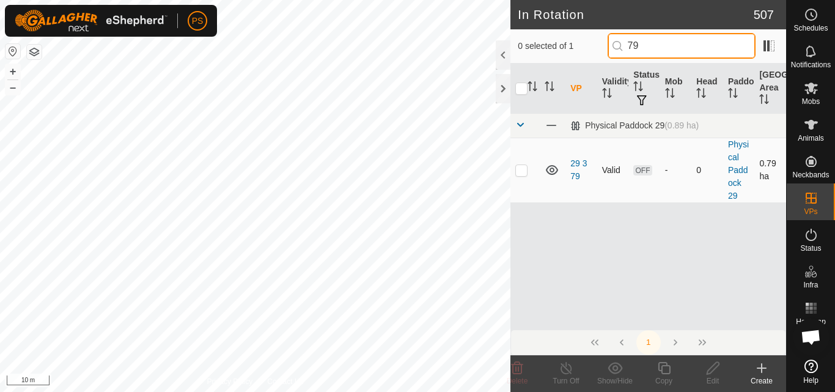
type input "79"
click at [523, 171] on p-checkbox at bounding box center [521, 170] width 12 height 10
checkbox input "true"
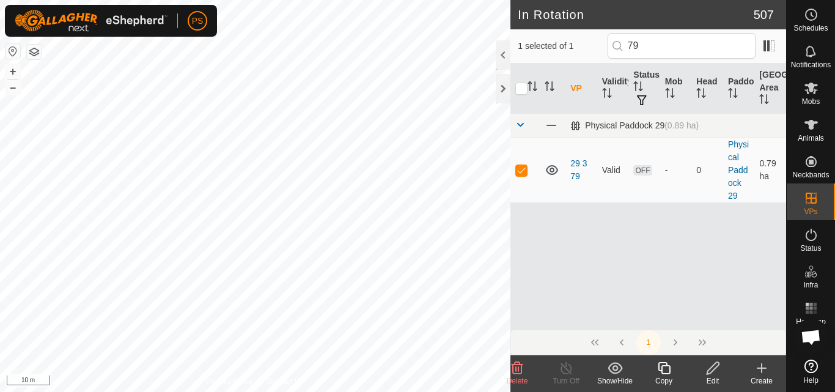
click at [711, 372] on icon at bounding box center [713, 368] width 12 height 12
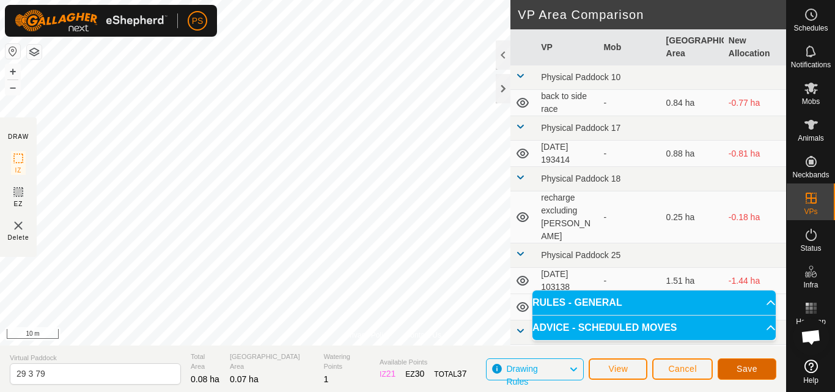
click at [750, 367] on span "Save" at bounding box center [746, 369] width 21 height 10
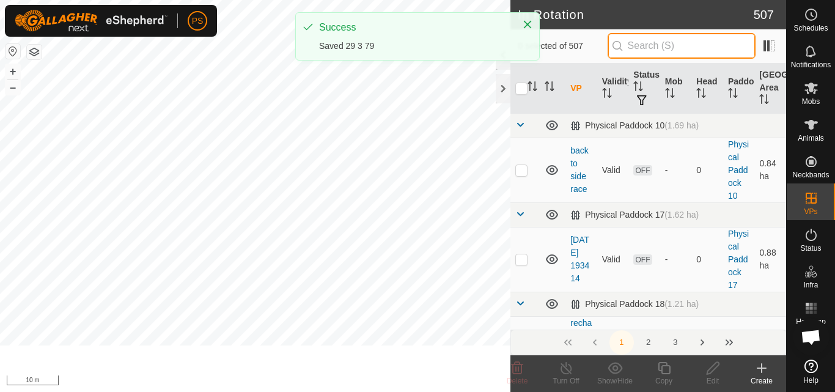
click at [656, 46] on input "text" at bounding box center [681, 46] width 148 height 26
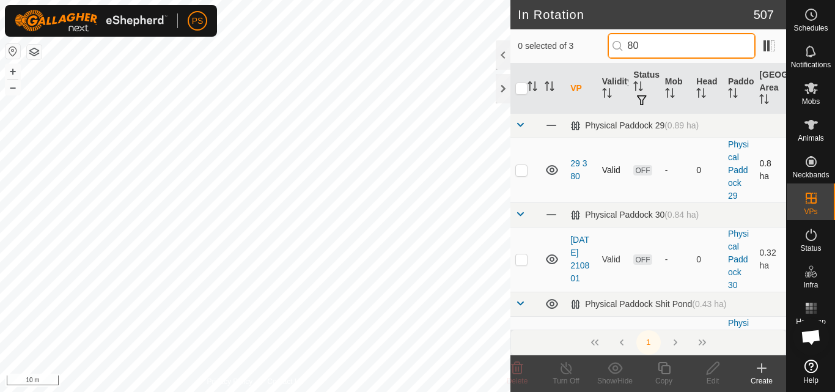
type input "80"
click at [519, 171] on p-checkbox at bounding box center [521, 170] width 12 height 10
checkbox input "true"
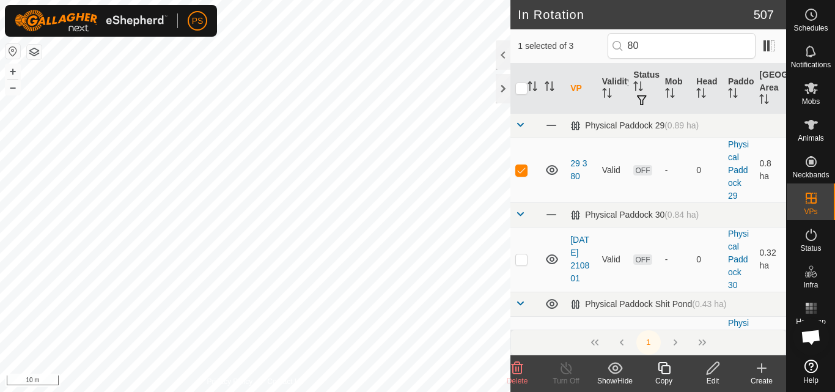
click at [711, 369] on icon at bounding box center [712, 368] width 15 height 15
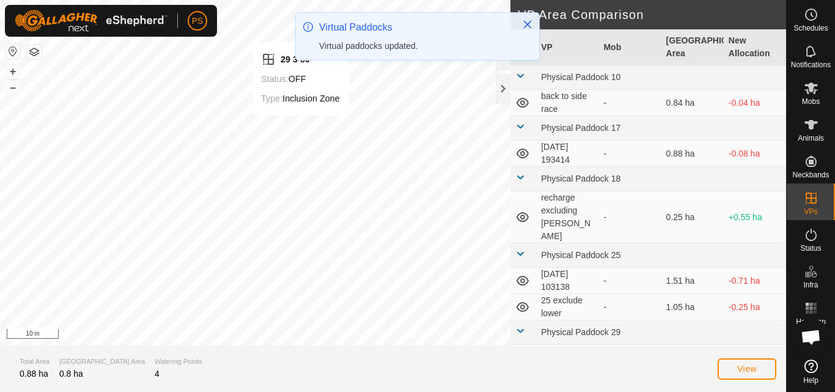
click at [299, 137] on div "PS Schedules Notifications Mobs Animals Neckbands VPs Status Infra Heatmap Help…" at bounding box center [417, 196] width 835 height 392
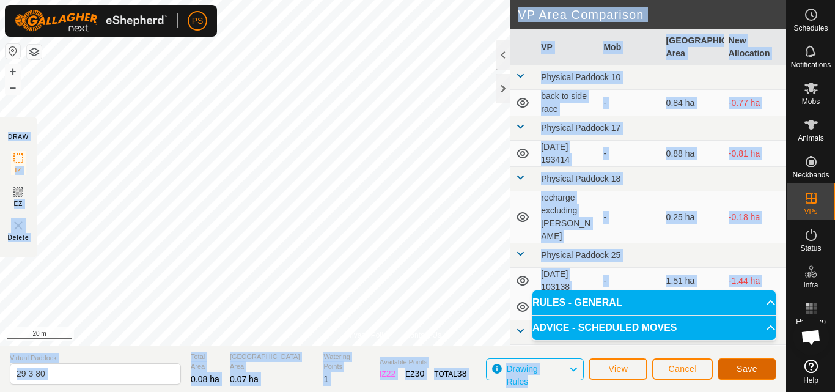
click at [754, 368] on span "Save" at bounding box center [746, 369] width 21 height 10
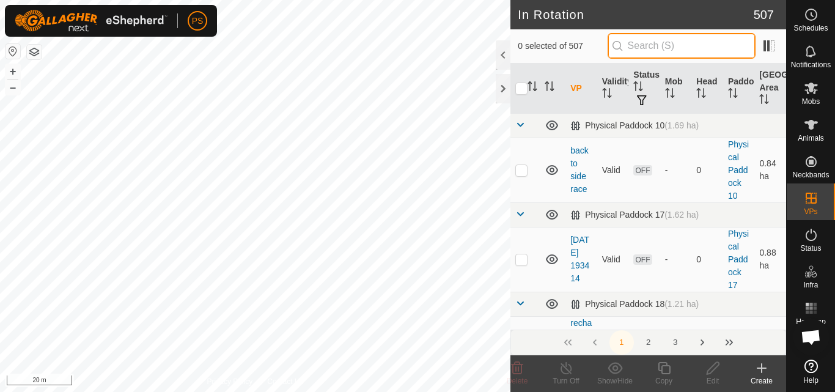
click at [649, 48] on input "text" at bounding box center [681, 46] width 148 height 26
type input "80"
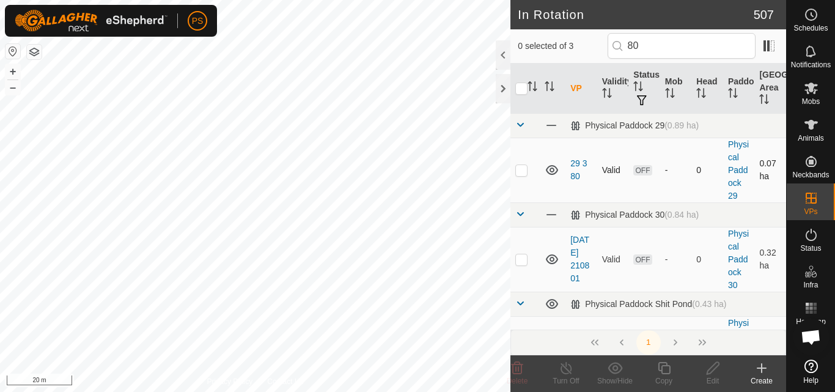
click at [522, 171] on p-checkbox at bounding box center [521, 170] width 12 height 10
checkbox input "false"
click at [666, 47] on input "80" at bounding box center [681, 46] width 148 height 26
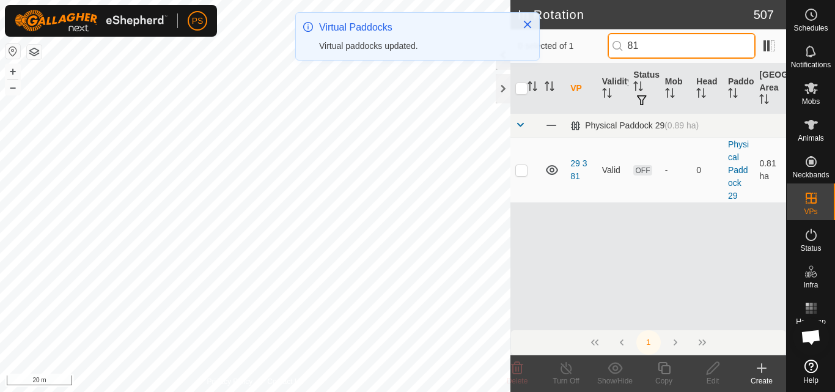
type input "81"
click at [521, 172] on p-checkbox at bounding box center [521, 170] width 12 height 10
checkbox input "true"
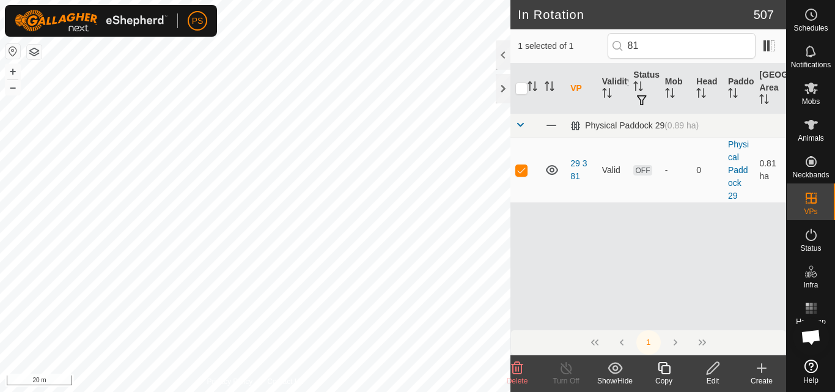
click at [712, 367] on icon at bounding box center [713, 368] width 12 height 12
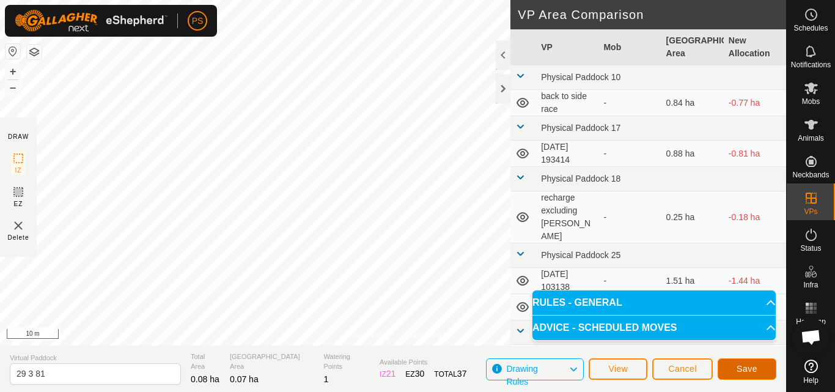
click at [750, 366] on span "Save" at bounding box center [746, 369] width 21 height 10
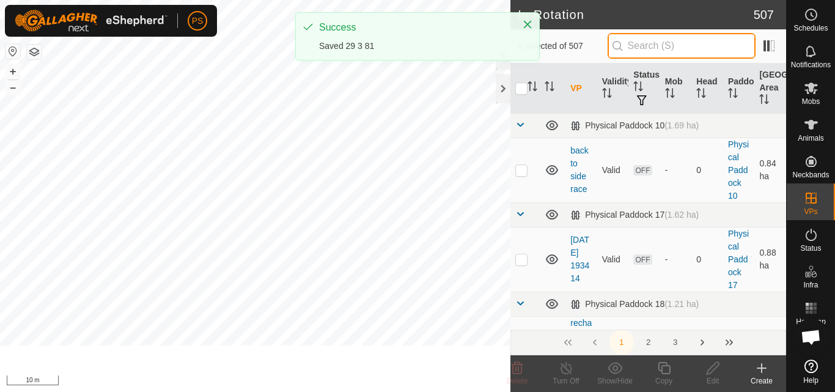
click at [658, 46] on input "text" at bounding box center [681, 46] width 148 height 26
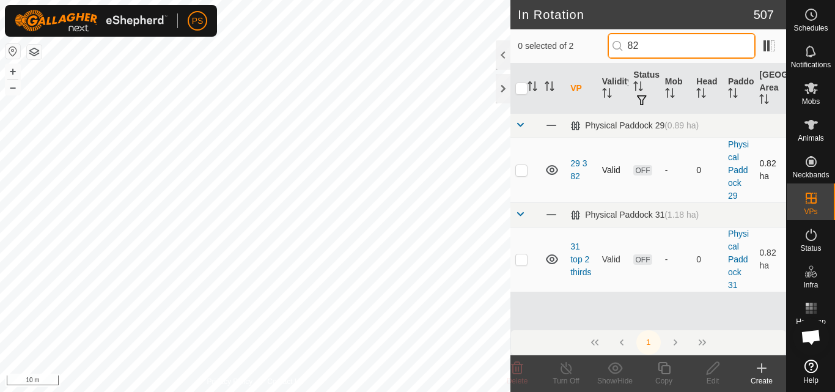
type input "82"
click at [523, 170] on p-checkbox at bounding box center [521, 170] width 12 height 10
checkbox input "true"
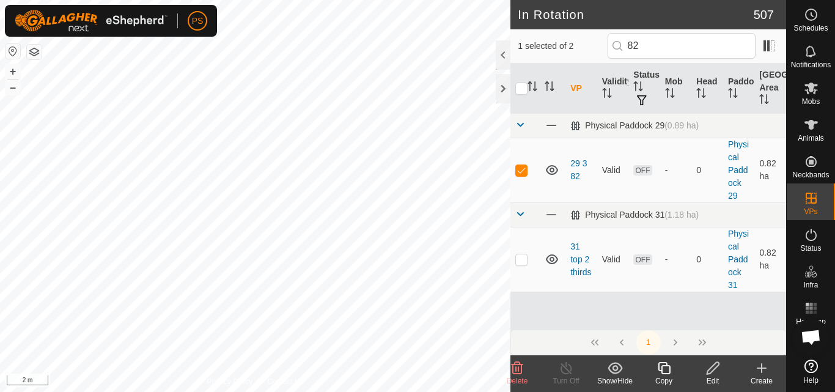
click at [712, 370] on icon at bounding box center [712, 368] width 15 height 15
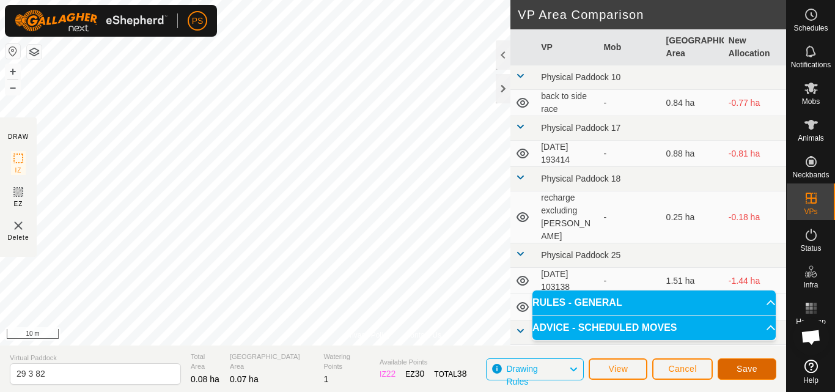
click at [744, 368] on span "Save" at bounding box center [746, 369] width 21 height 10
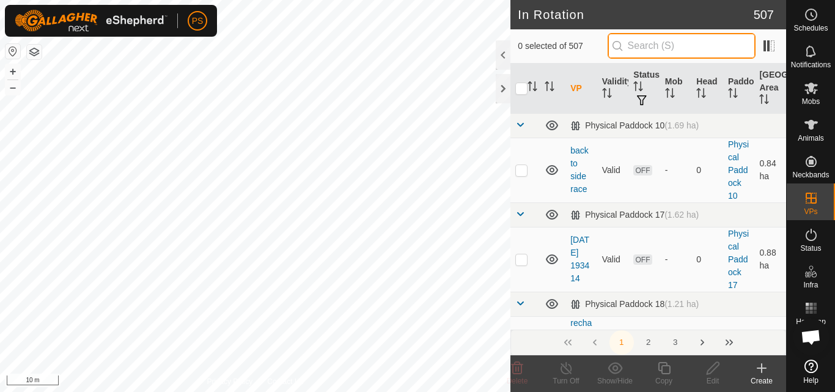
click at [662, 47] on input "text" at bounding box center [681, 46] width 148 height 26
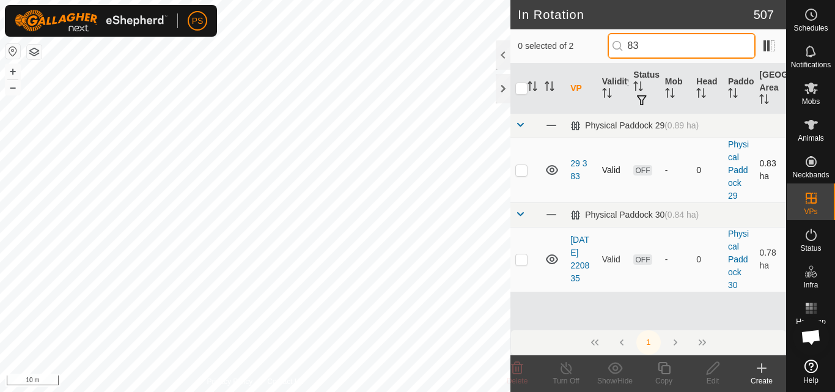
type input "83"
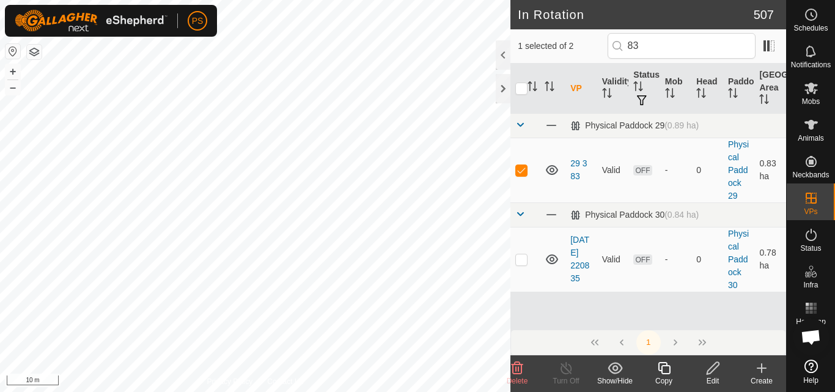
click at [711, 371] on icon at bounding box center [713, 368] width 12 height 12
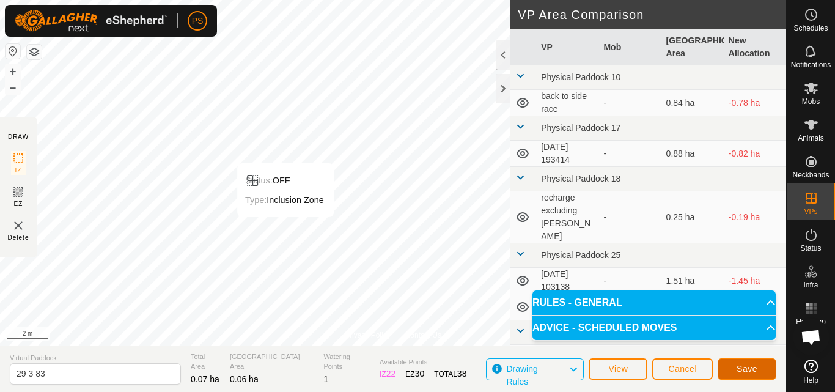
click at [753, 369] on span "Save" at bounding box center [746, 369] width 21 height 10
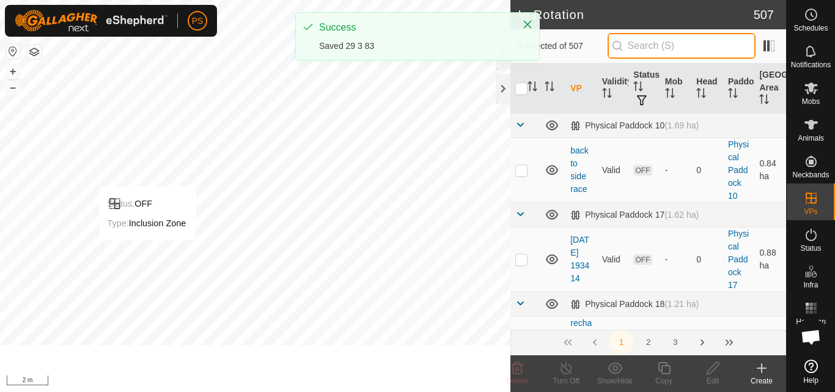
click at [660, 45] on input "text" at bounding box center [681, 46] width 148 height 26
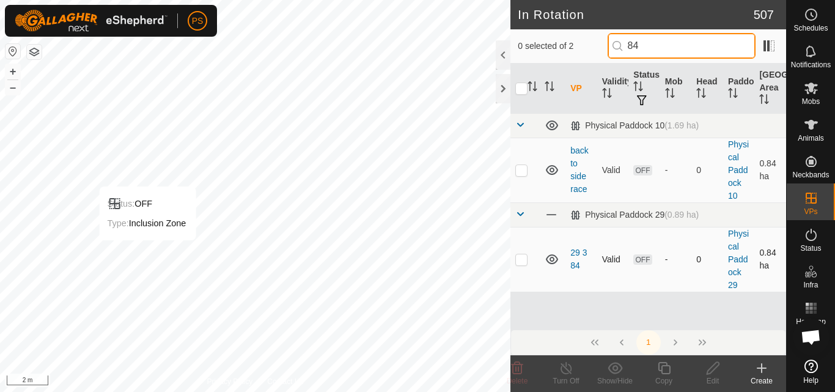
type input "84"
click at [521, 262] on p-checkbox at bounding box center [521, 259] width 12 height 10
checkbox input "true"
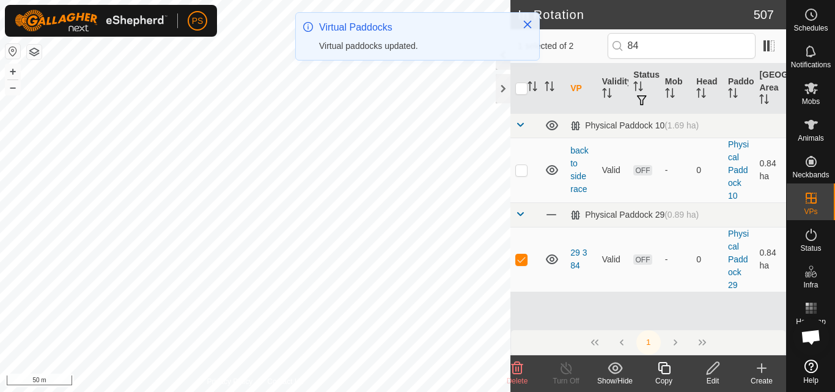
click at [710, 369] on icon at bounding box center [712, 368] width 15 height 15
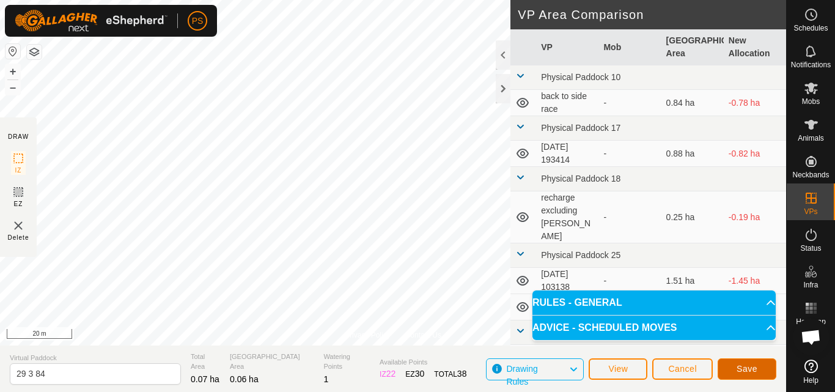
click at [745, 370] on span "Save" at bounding box center [746, 369] width 21 height 10
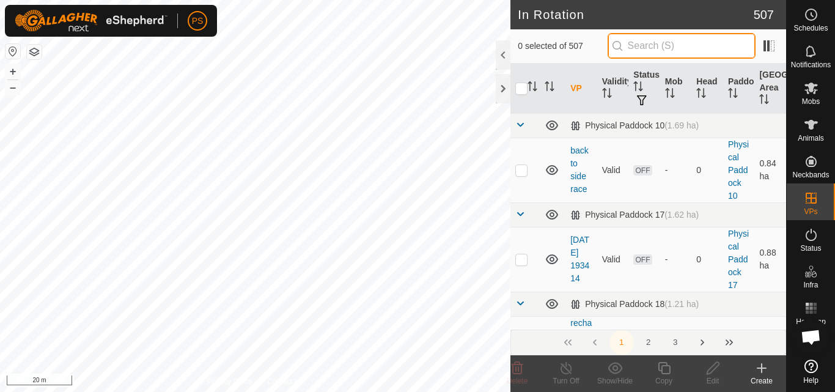
click at [670, 46] on input "text" at bounding box center [681, 46] width 148 height 26
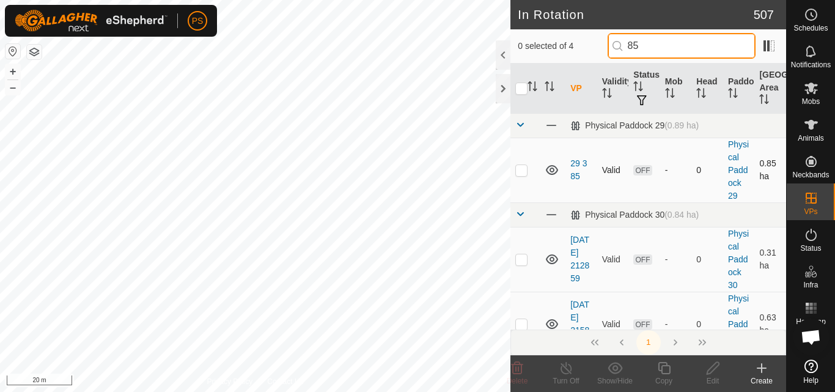
type input "85"
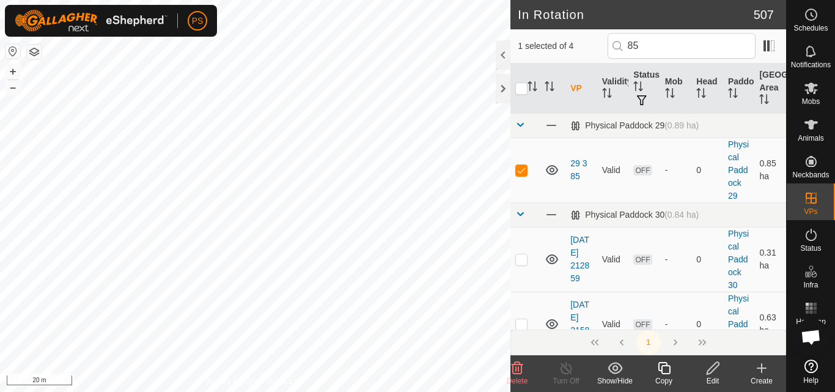
click at [713, 369] on icon at bounding box center [712, 368] width 15 height 15
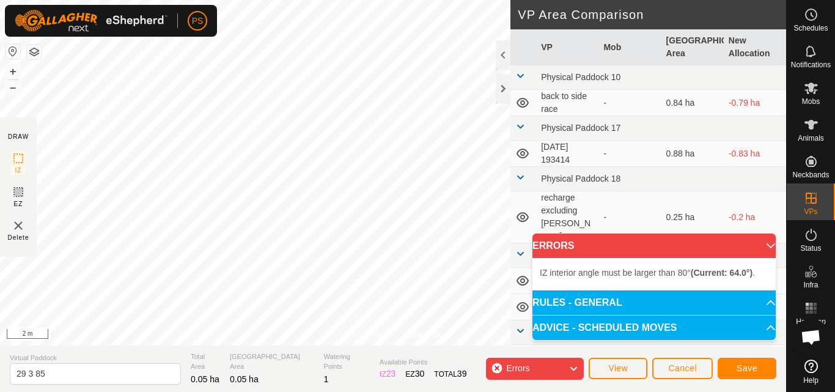
click at [172, 347] on div "Privacy Policy Contact Us IZ interior angle must be larger than 80° (Current: 6…" at bounding box center [393, 196] width 786 height 392
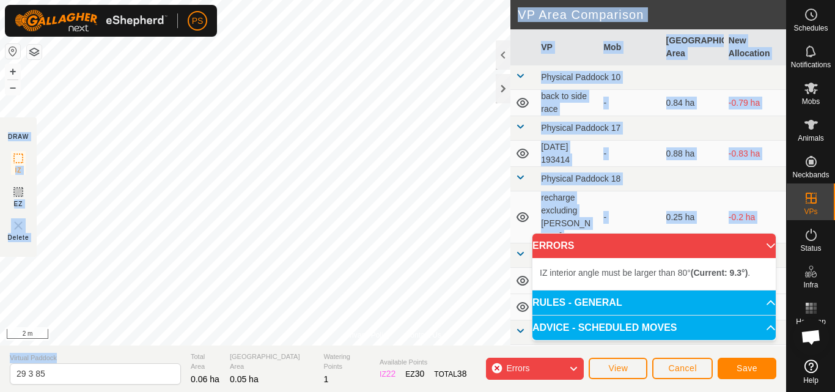
click at [202, 329] on div "Privacy Policy Contact Us IZ interior angle must be larger than 80° (Current: 9…" at bounding box center [393, 196] width 786 height 392
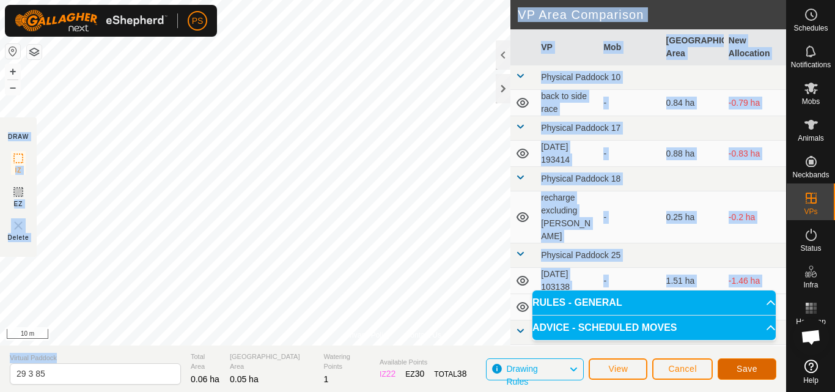
click at [750, 369] on span "Save" at bounding box center [746, 369] width 21 height 10
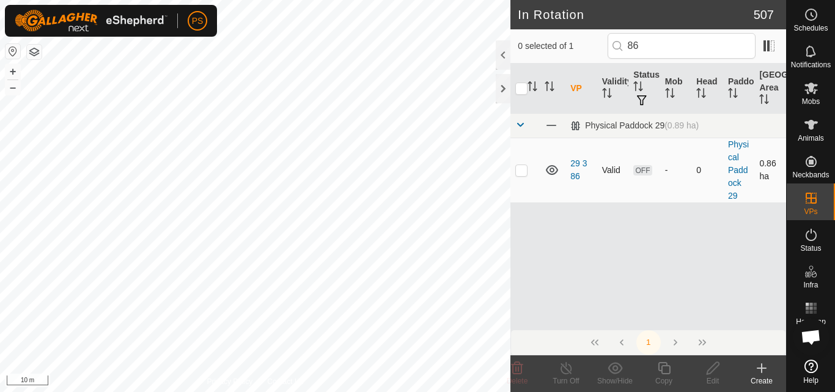
type input "86"
click at [521, 171] on p-checkbox at bounding box center [521, 170] width 12 height 10
checkbox input "true"
click at [713, 369] on icon at bounding box center [712, 368] width 15 height 15
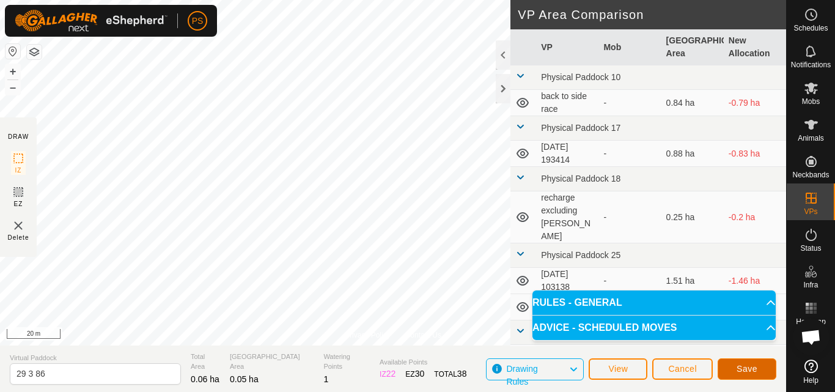
click at [744, 368] on span "Save" at bounding box center [746, 369] width 21 height 10
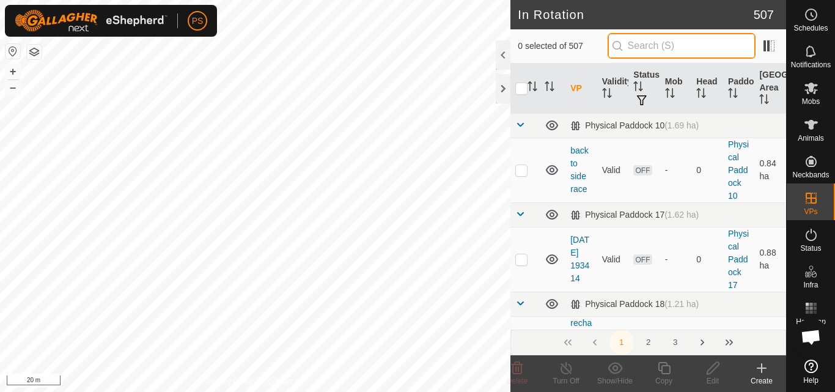
click at [667, 45] on input "text" at bounding box center [681, 46] width 148 height 26
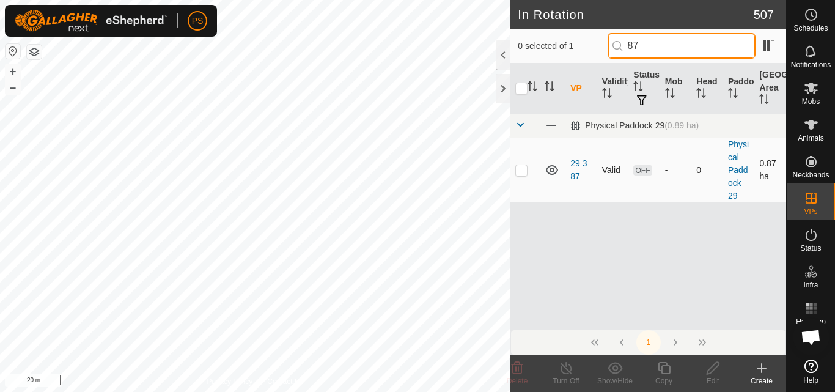
type input "87"
click at [521, 172] on p-checkbox at bounding box center [521, 170] width 12 height 10
checkbox input "true"
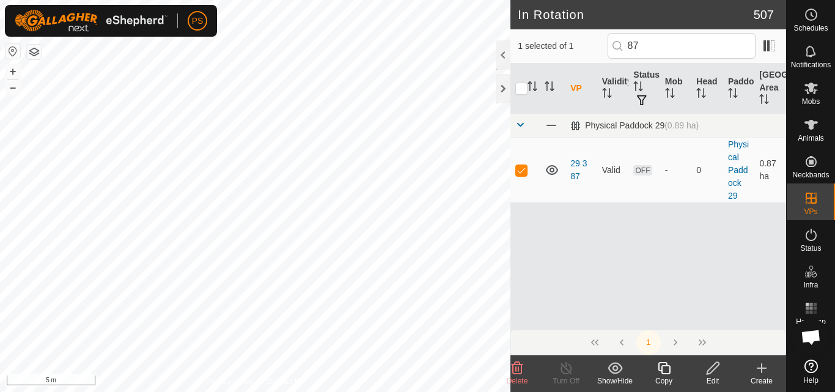
click at [710, 371] on icon at bounding box center [712, 368] width 15 height 15
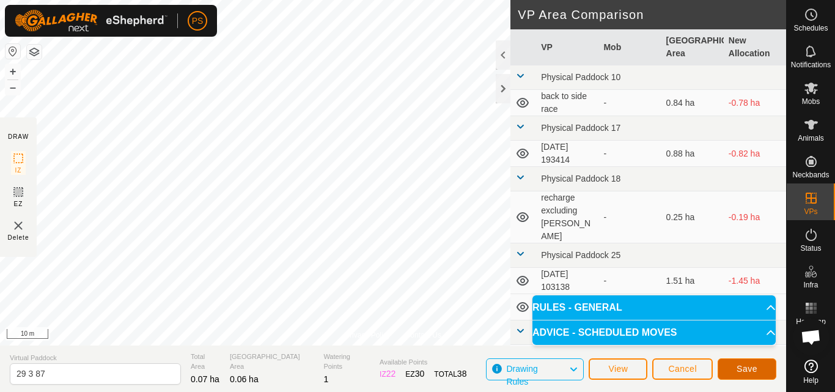
click at [746, 368] on span "Save" at bounding box center [746, 369] width 21 height 10
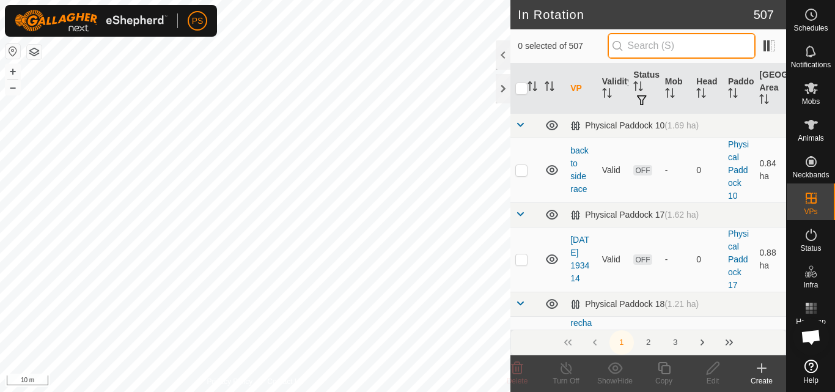
click at [647, 46] on input "text" at bounding box center [681, 46] width 148 height 26
type input "88"
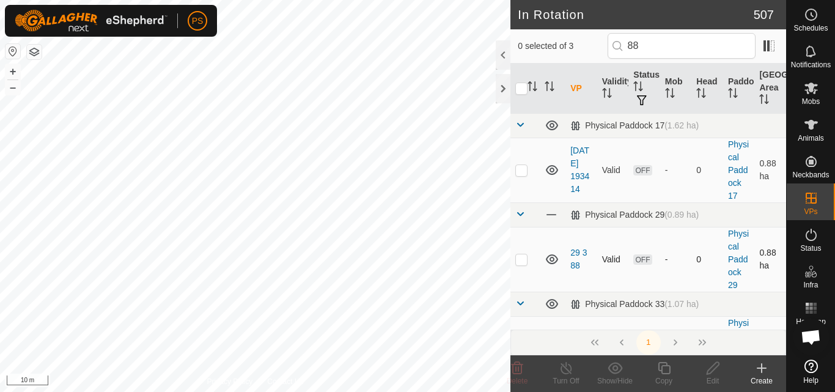
click at [519, 261] on p-checkbox at bounding box center [521, 259] width 12 height 10
checkbox input "true"
click at [713, 369] on icon at bounding box center [712, 368] width 15 height 15
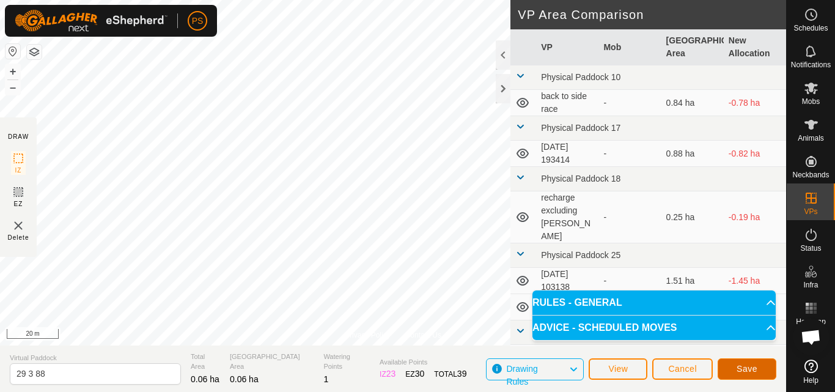
click at [752, 368] on span "Save" at bounding box center [746, 369] width 21 height 10
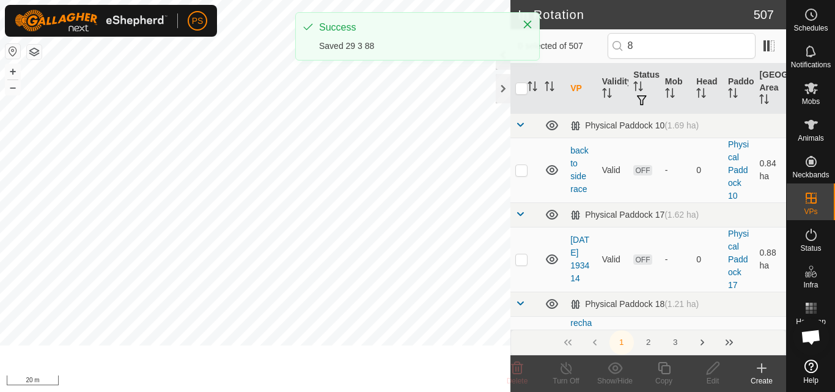
type input "89"
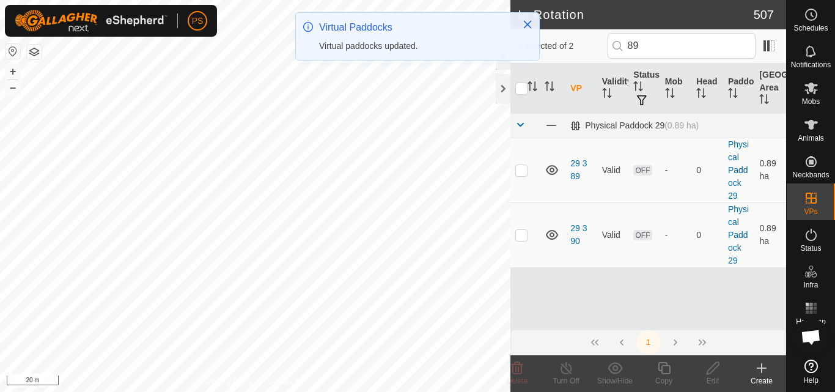
type input "89"
click at [521, 171] on p-checkbox at bounding box center [521, 170] width 12 height 10
checkbox input "true"
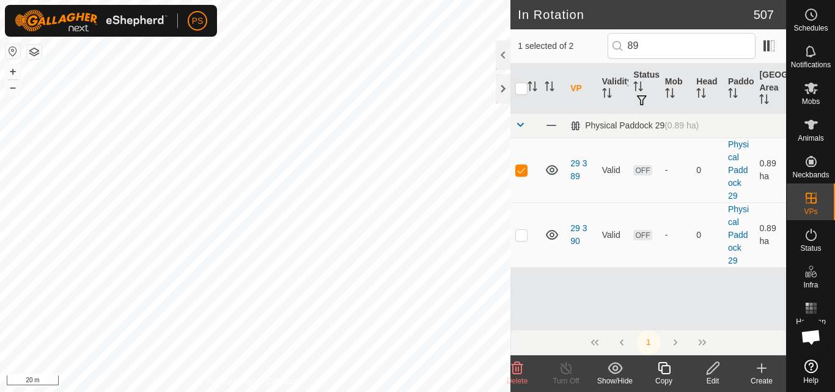
click at [716, 367] on icon at bounding box center [713, 368] width 12 height 12
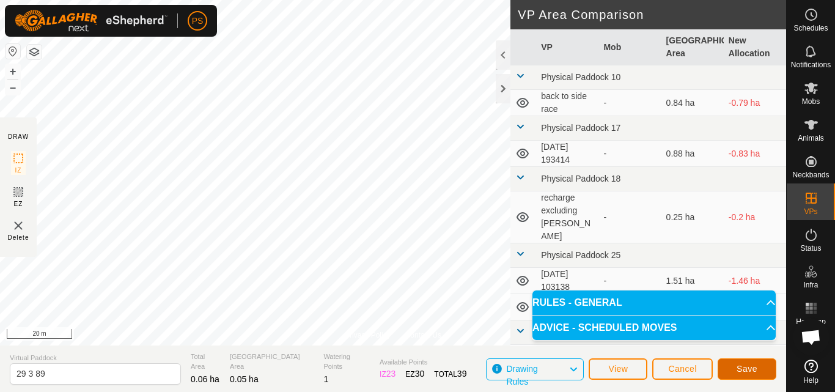
click at [744, 365] on span "Save" at bounding box center [746, 369] width 21 height 10
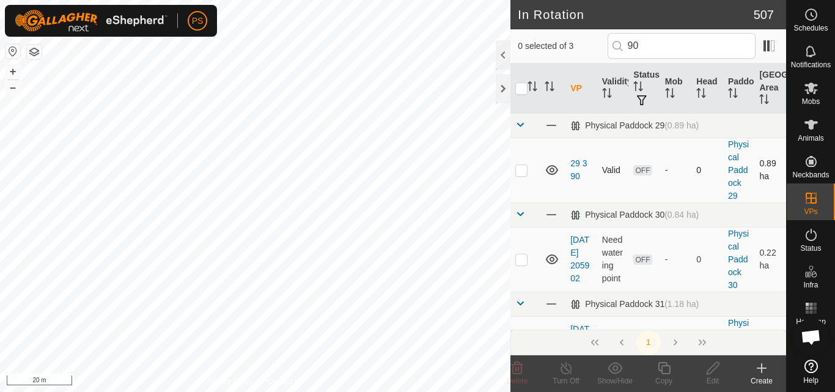
type input "90"
click at [522, 171] on p-checkbox at bounding box center [521, 170] width 12 height 10
checkbox input "true"
click at [714, 366] on icon at bounding box center [712, 368] width 15 height 15
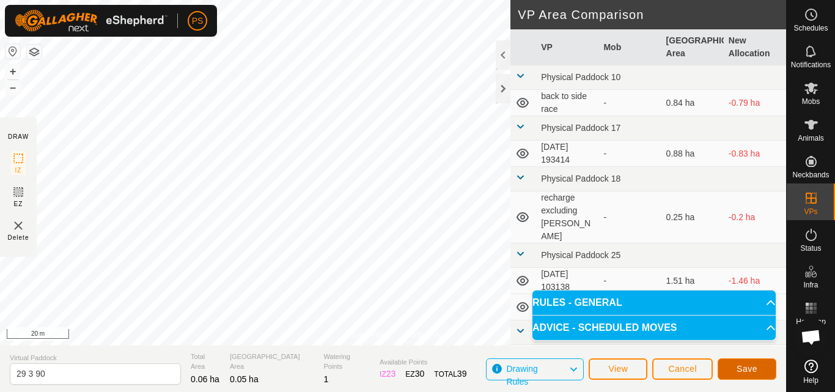
click at [750, 368] on span "Save" at bounding box center [746, 369] width 21 height 10
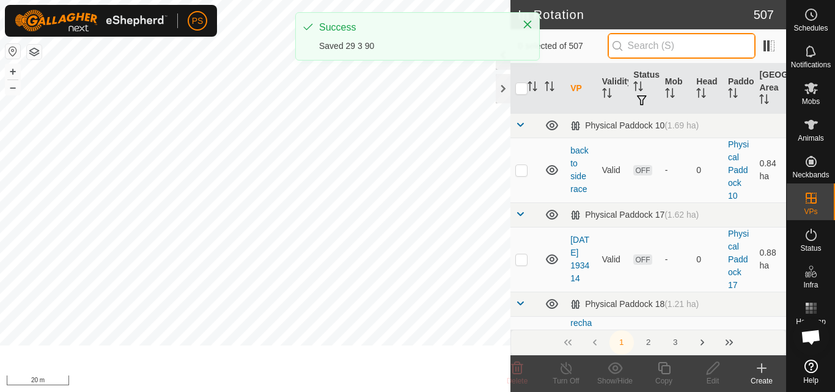
click at [669, 45] on input "text" at bounding box center [681, 46] width 148 height 26
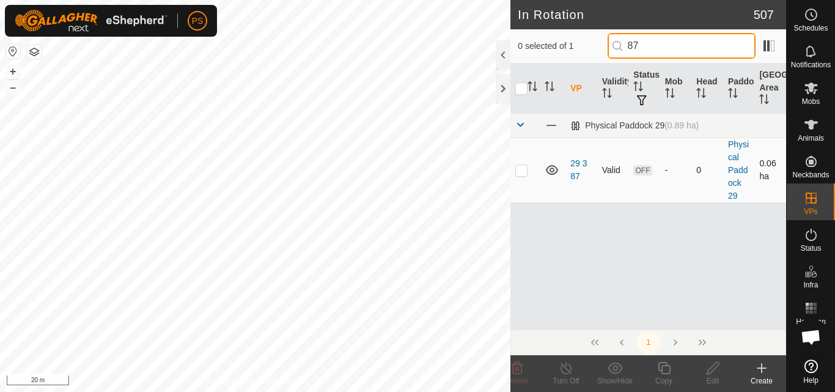
type input "87"
click at [516, 172] on p-checkbox at bounding box center [521, 170] width 12 height 10
checkbox input "true"
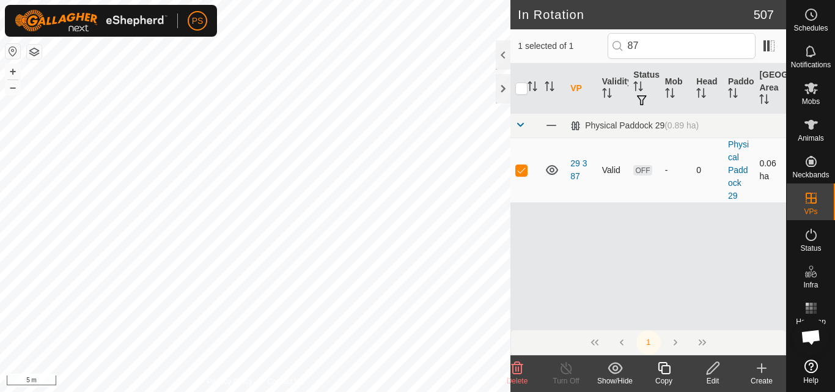
click at [523, 169] on p-checkbox at bounding box center [521, 170] width 12 height 10
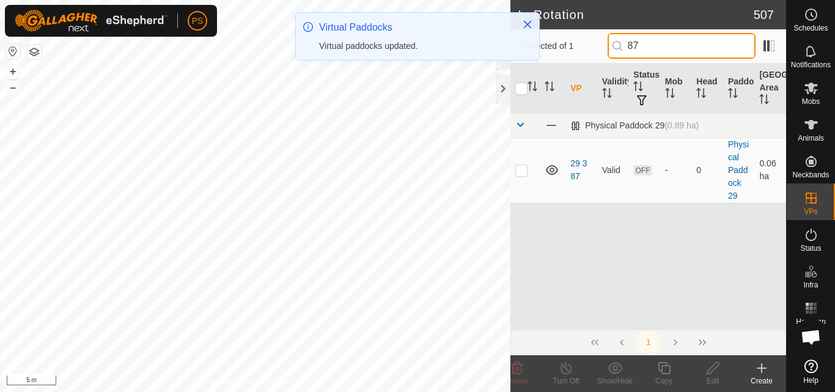
click at [667, 45] on input "87" at bounding box center [681, 46] width 148 height 26
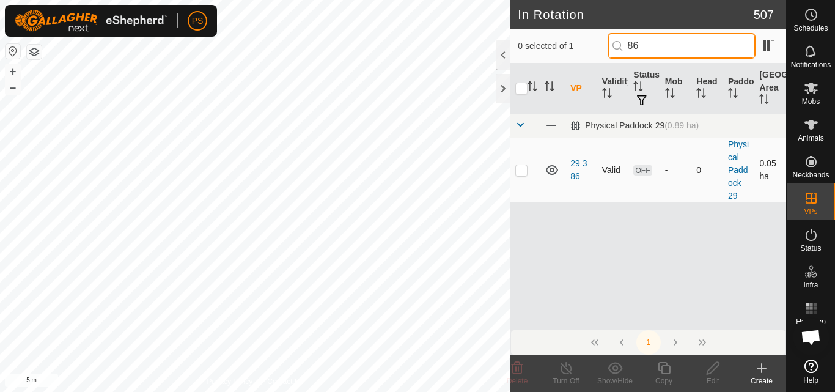
type input "86"
click at [523, 171] on p-checkbox at bounding box center [521, 170] width 12 height 10
checkbox input "true"
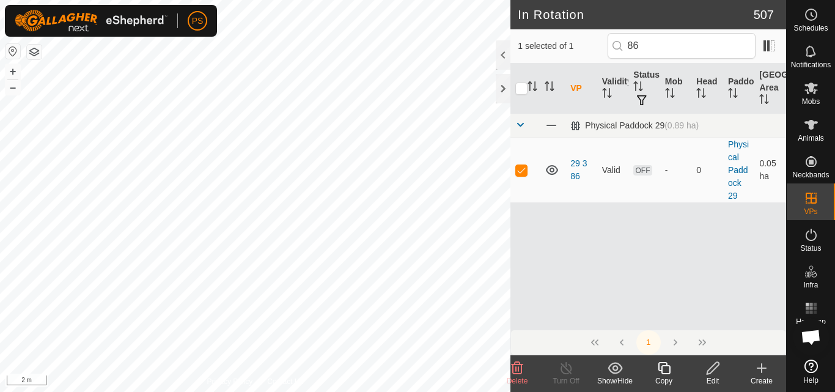
click at [712, 369] on icon at bounding box center [712, 368] width 15 height 15
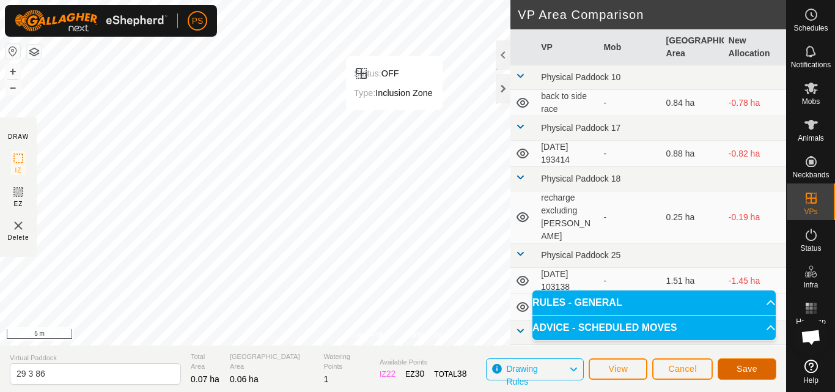
click at [751, 369] on span "Save" at bounding box center [746, 369] width 21 height 10
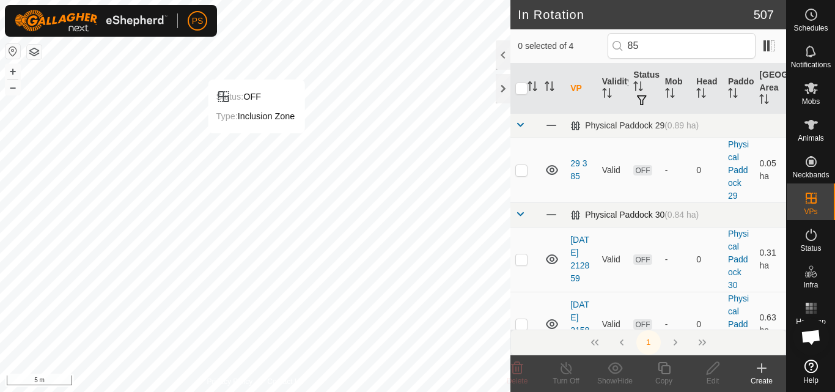
type input "85"
click at [711, 369] on icon at bounding box center [712, 368] width 15 height 15
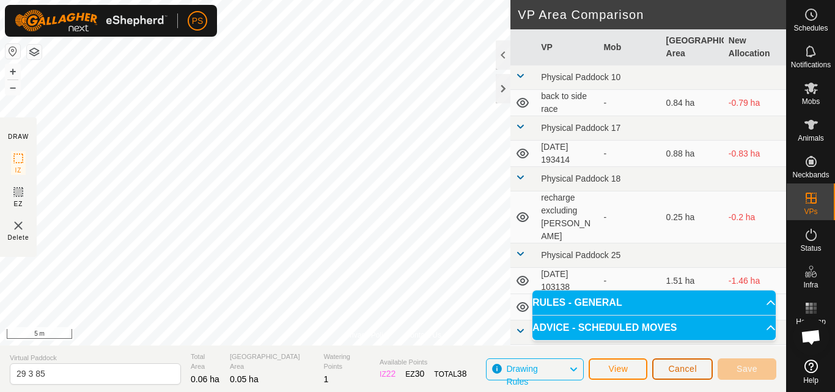
click at [674, 371] on span "Cancel" at bounding box center [682, 369] width 29 height 10
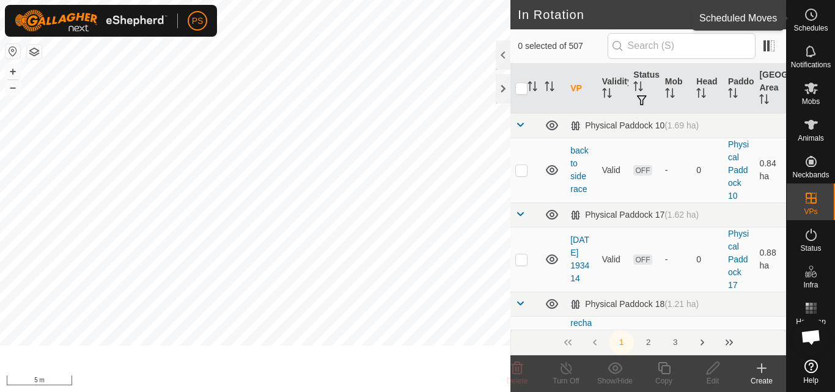
click at [813, 18] on icon at bounding box center [811, 14] width 15 height 15
